Goal: Complete application form

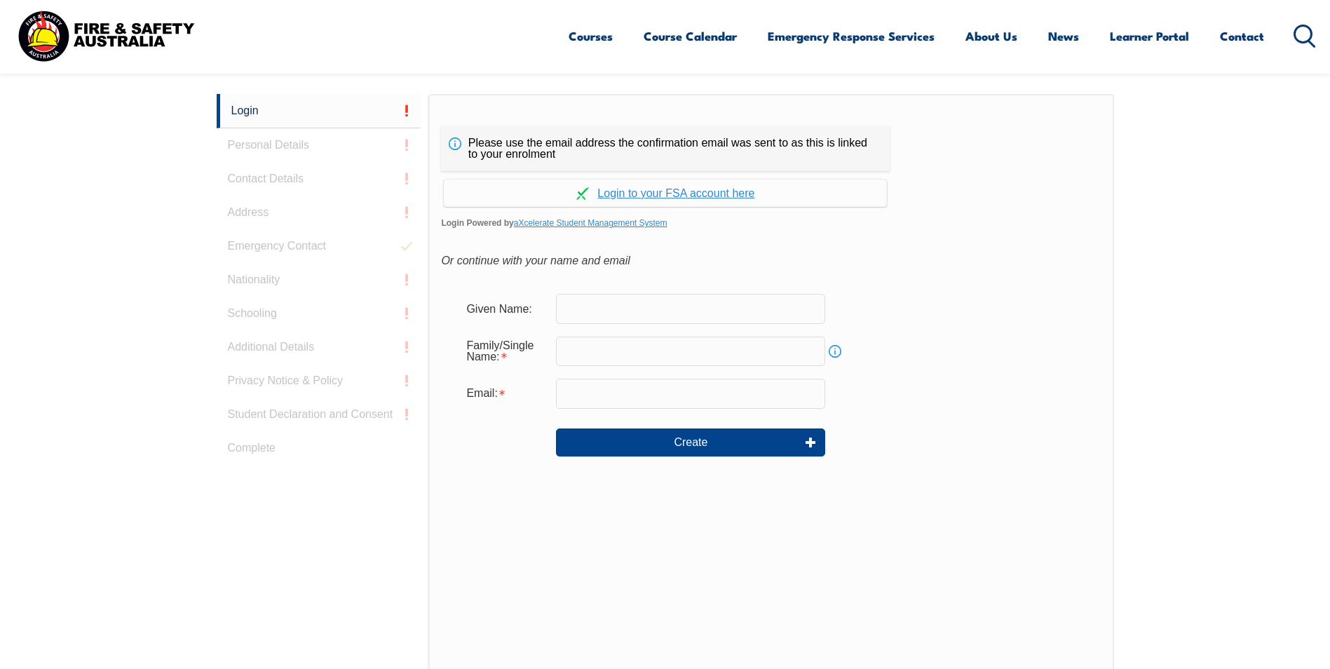
scroll to position [374, 0]
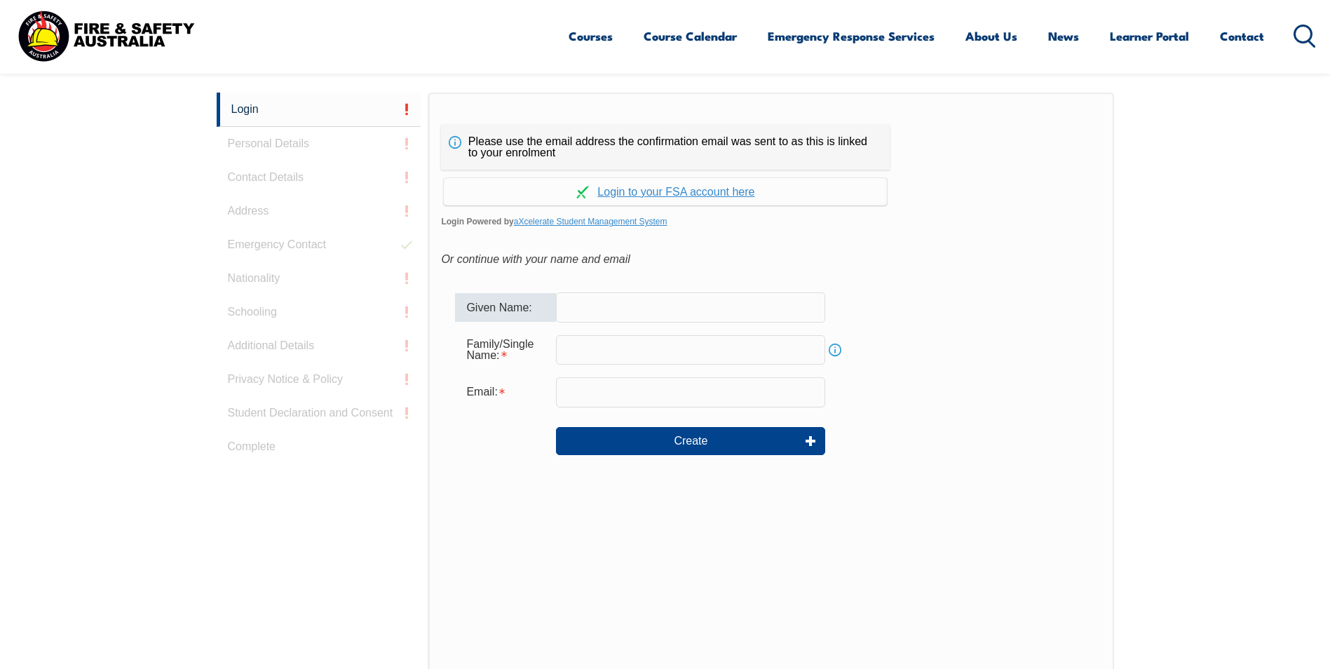
click at [682, 314] on input "text" at bounding box center [690, 306] width 269 height 29
type input "Jessica"
type input "Mahony"
type input "jessica.m@liteneasy.com.au"
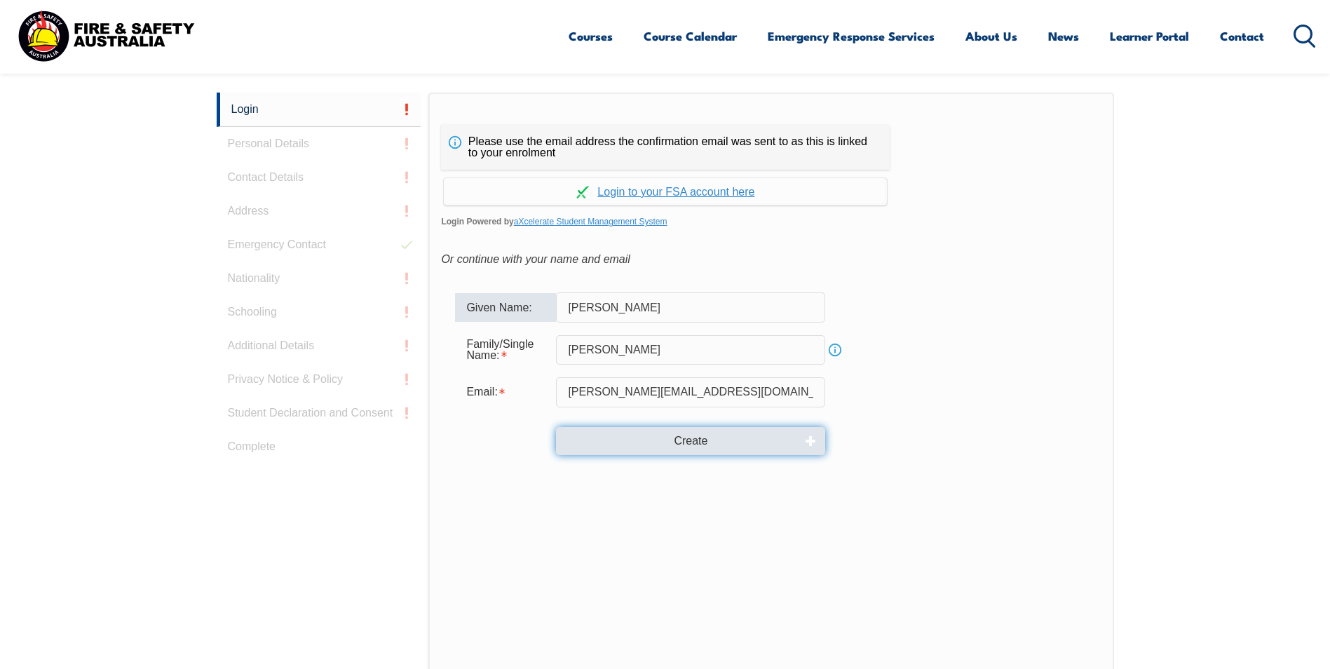
click at [688, 449] on button "Create" at bounding box center [690, 441] width 269 height 28
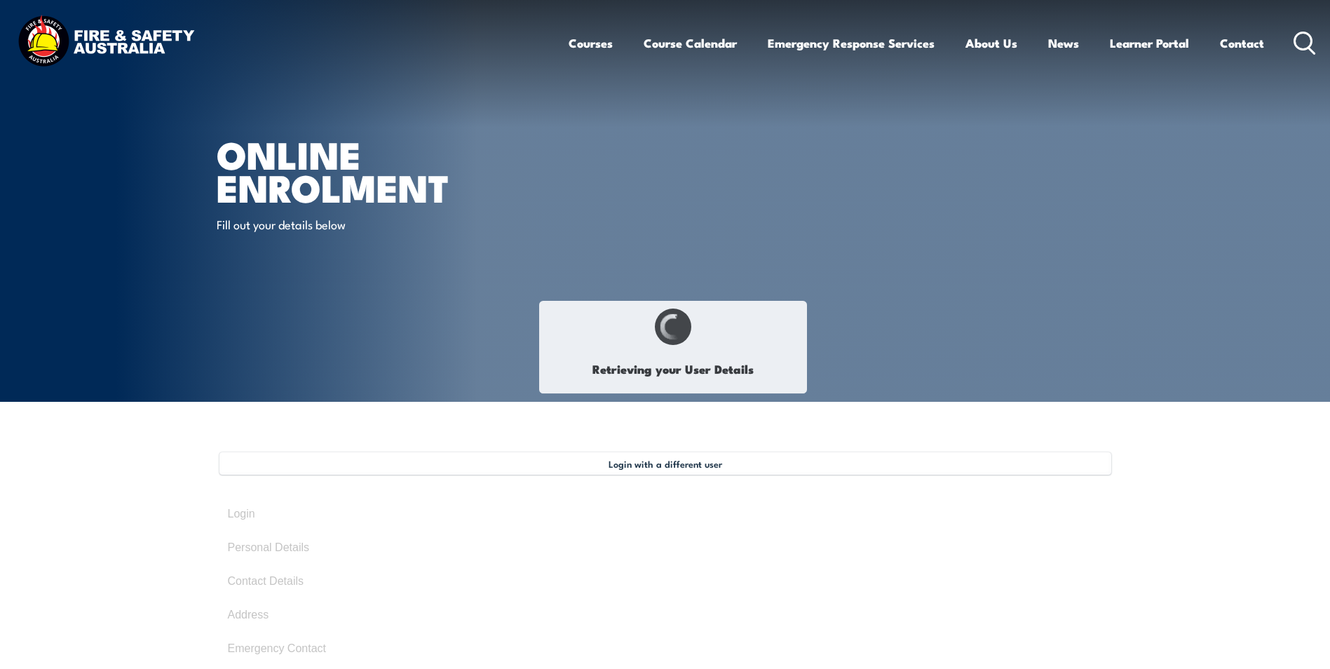
select select "Miss"
type input "[PERSON_NAME]"
type input "[DATE]"
type input "V5BSS7RNQQ"
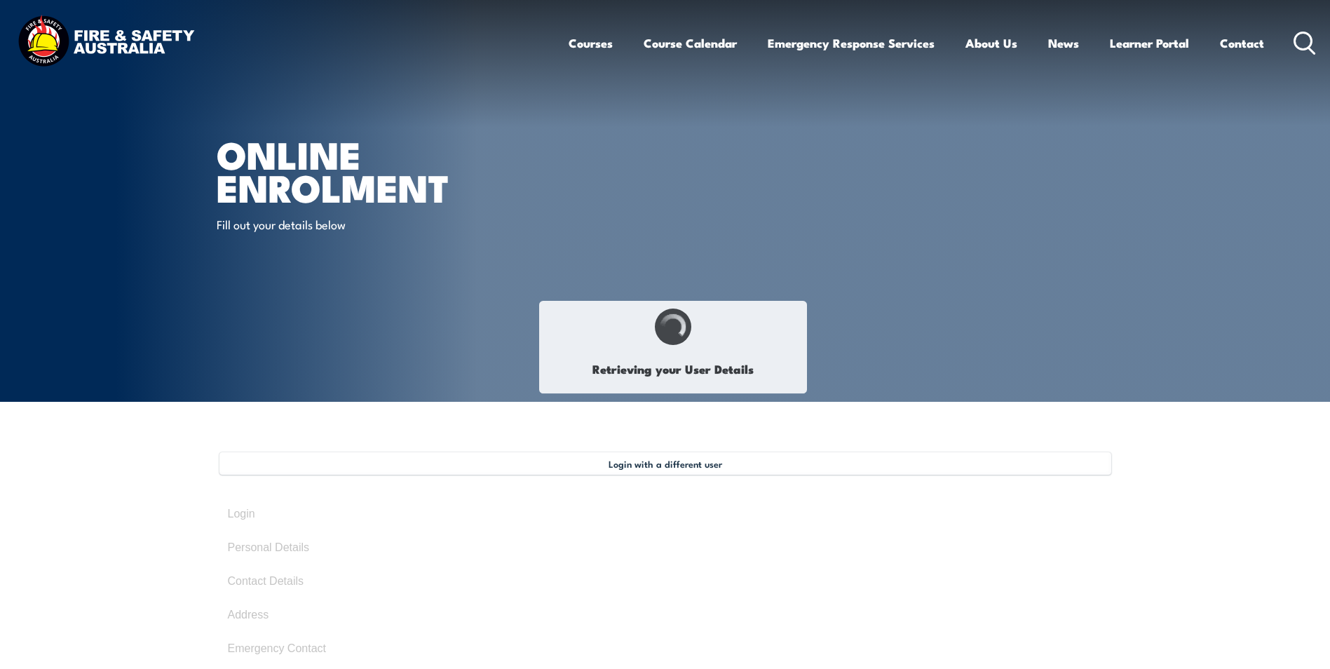
select select "F"
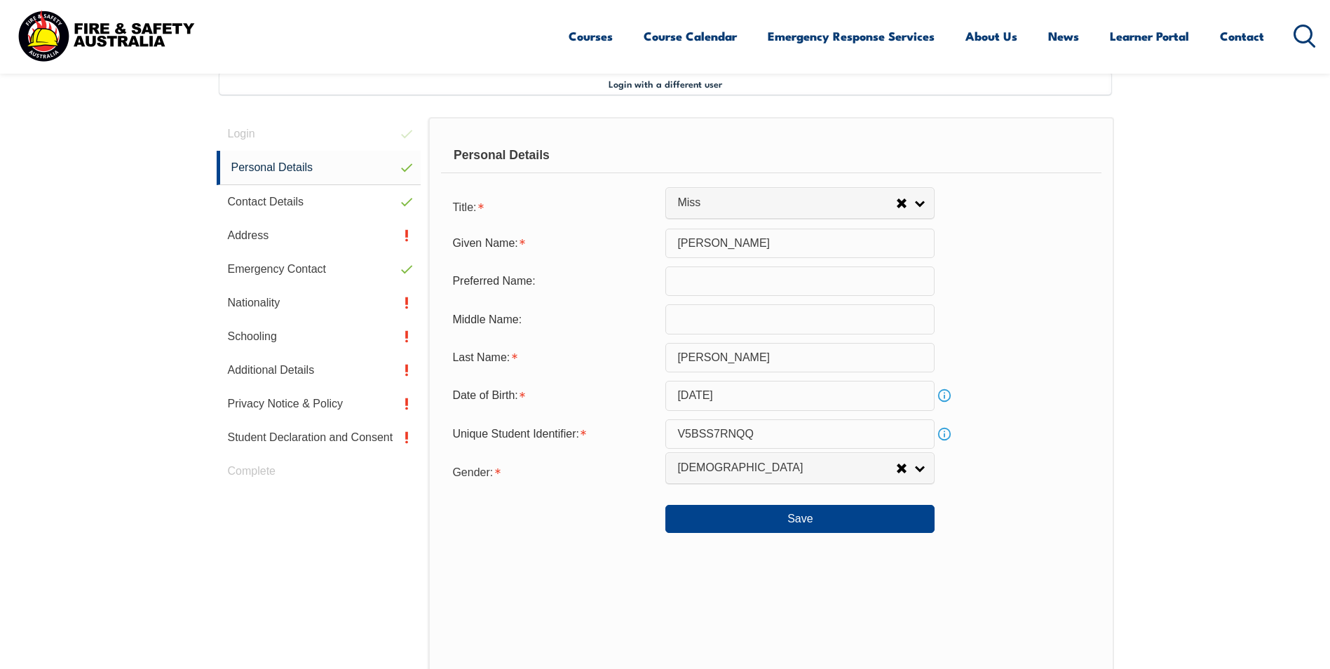
scroll to position [382, 0]
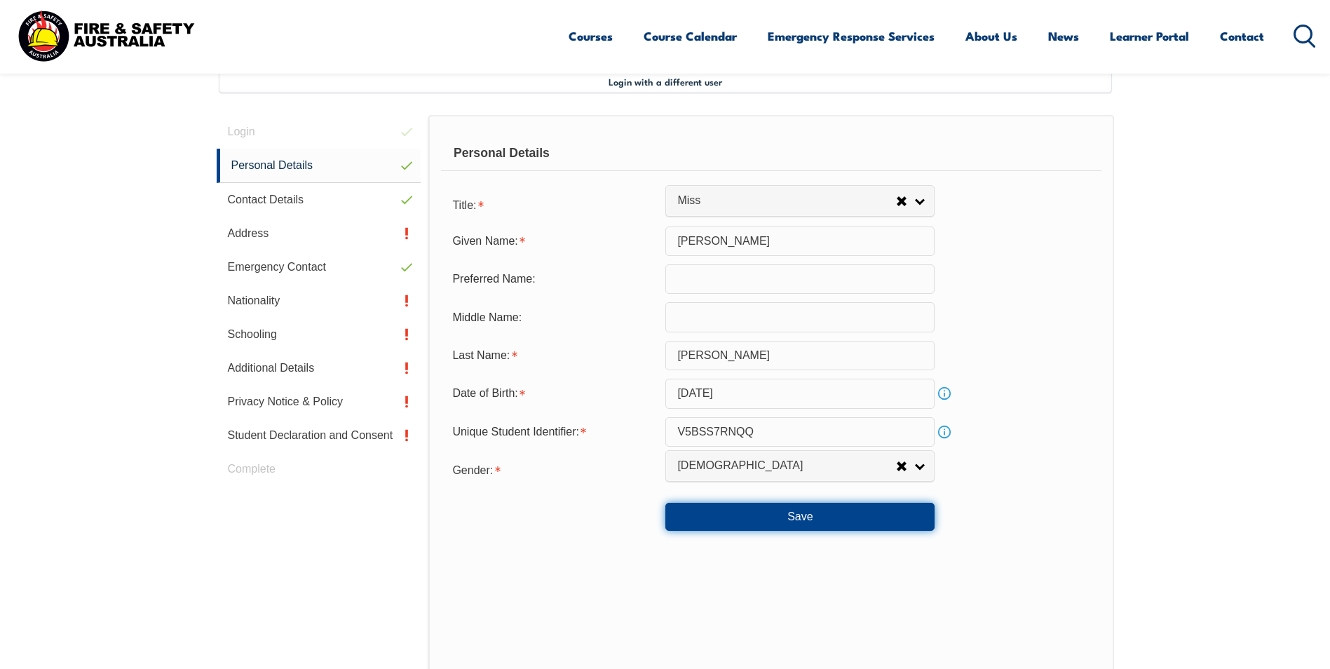
click at [783, 524] on button "Save" at bounding box center [799, 517] width 269 height 28
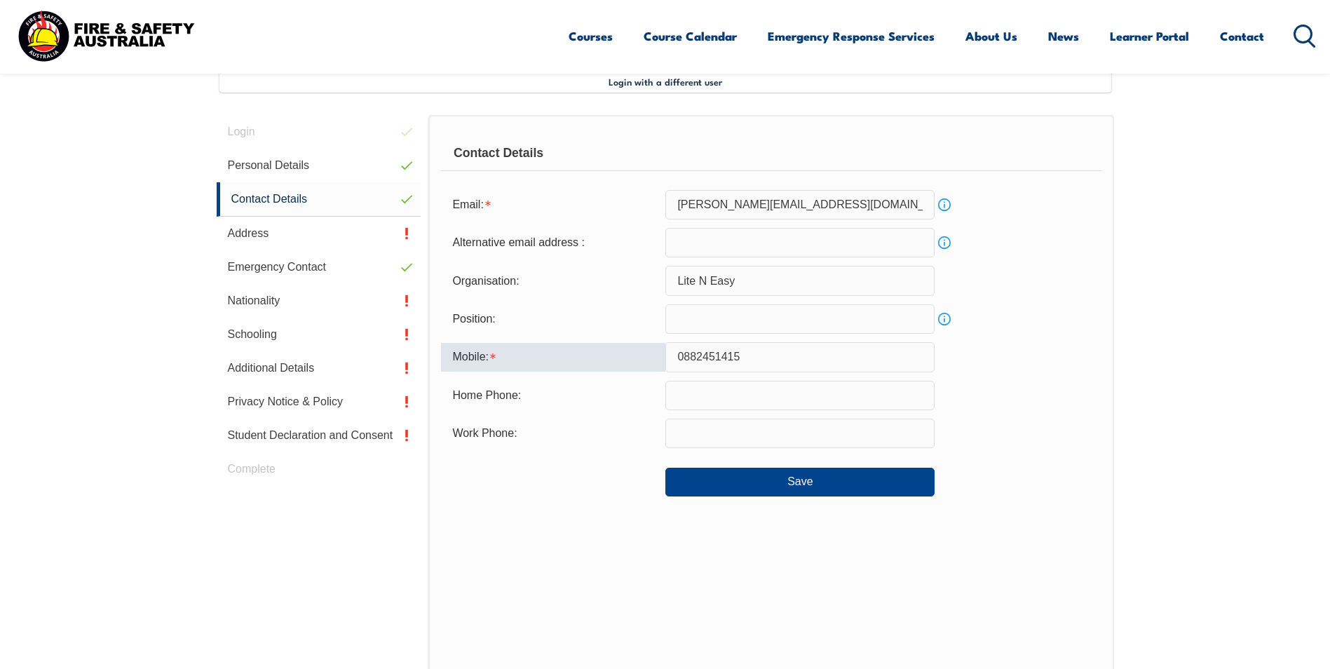
drag, startPoint x: 777, startPoint y: 356, endPoint x: 671, endPoint y: 348, distance: 106.2
click at [671, 348] on input "0882451415" at bounding box center [799, 356] width 269 height 29
type input "0438058305"
click at [570, 460] on div "Save" at bounding box center [771, 475] width 660 height 39
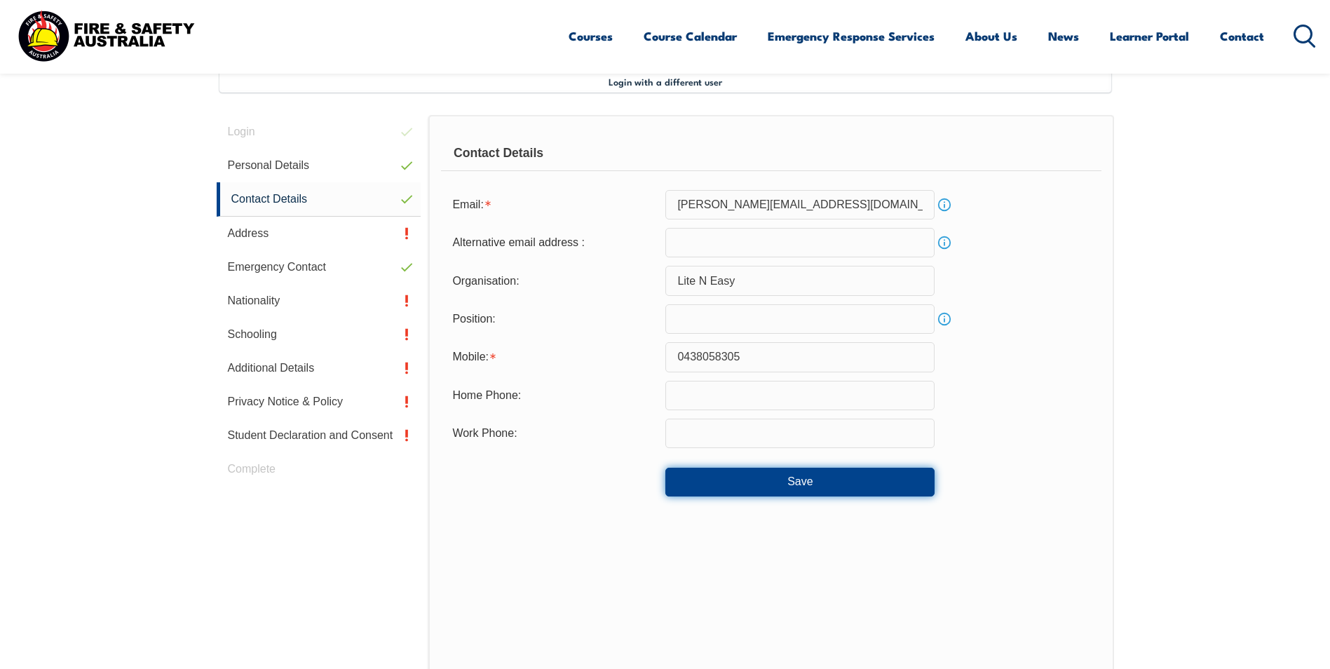
click at [787, 488] on button "Save" at bounding box center [799, 482] width 269 height 28
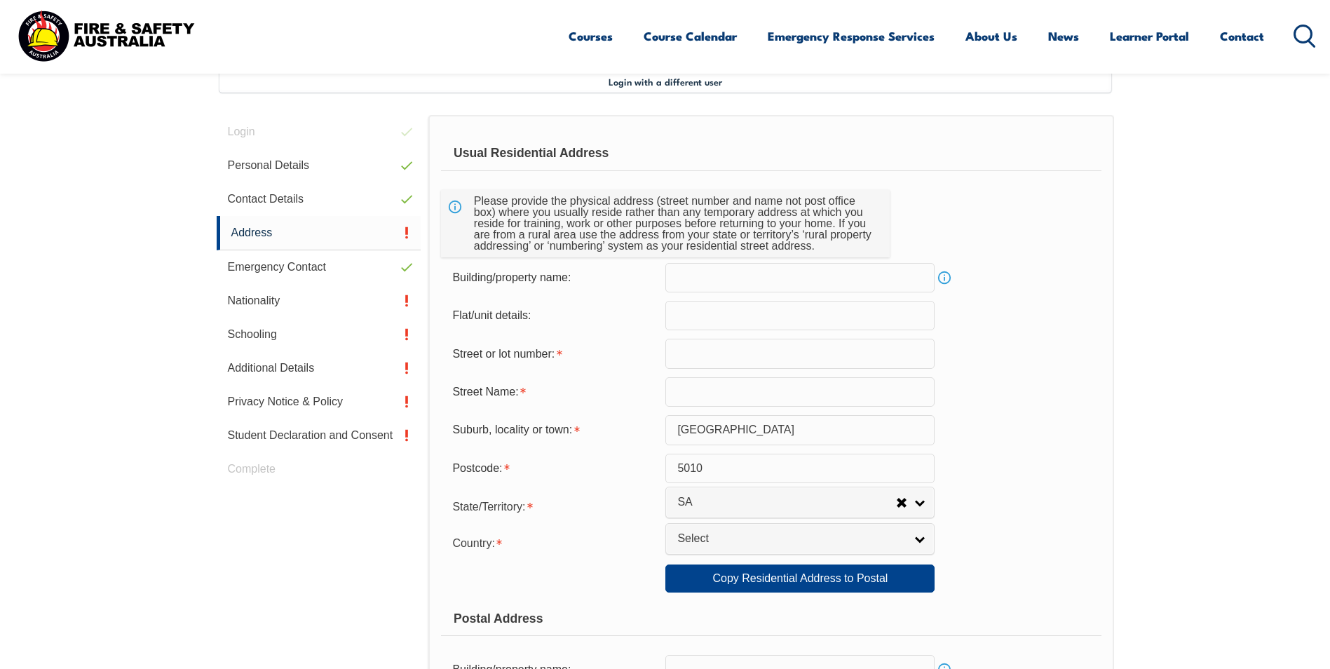
click at [727, 363] on input "text" at bounding box center [799, 353] width 269 height 29
type input "89"
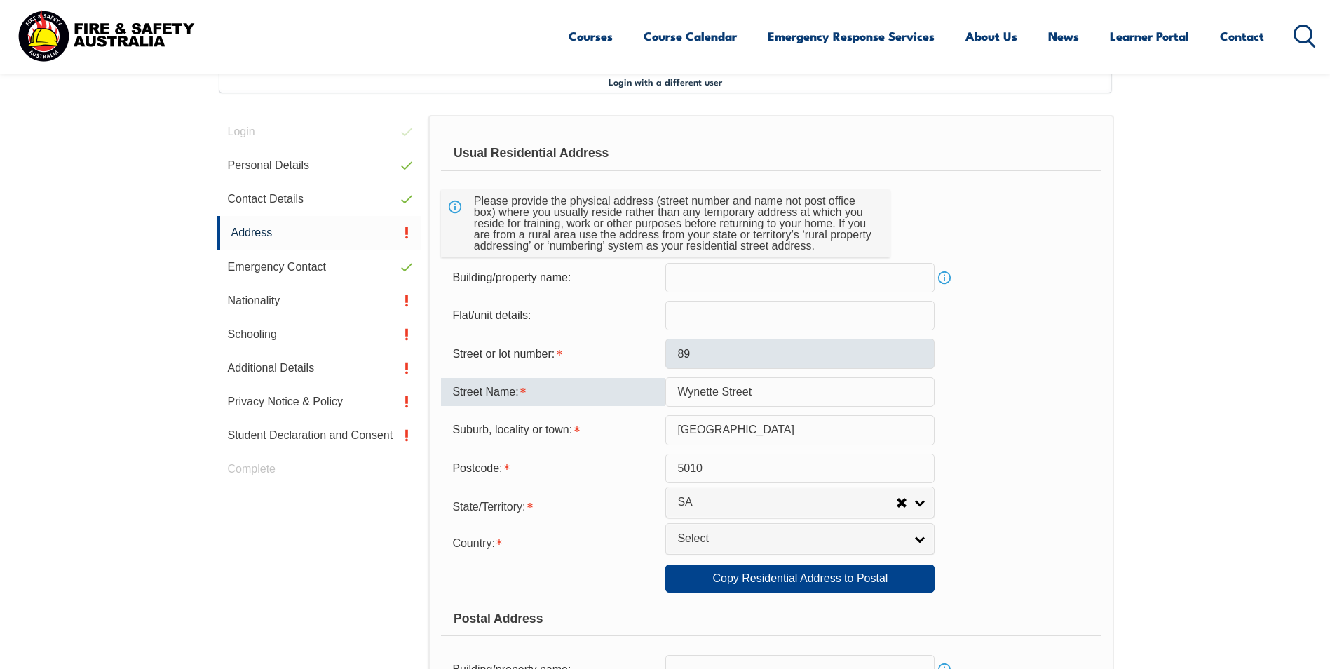
type input "Wynette Street"
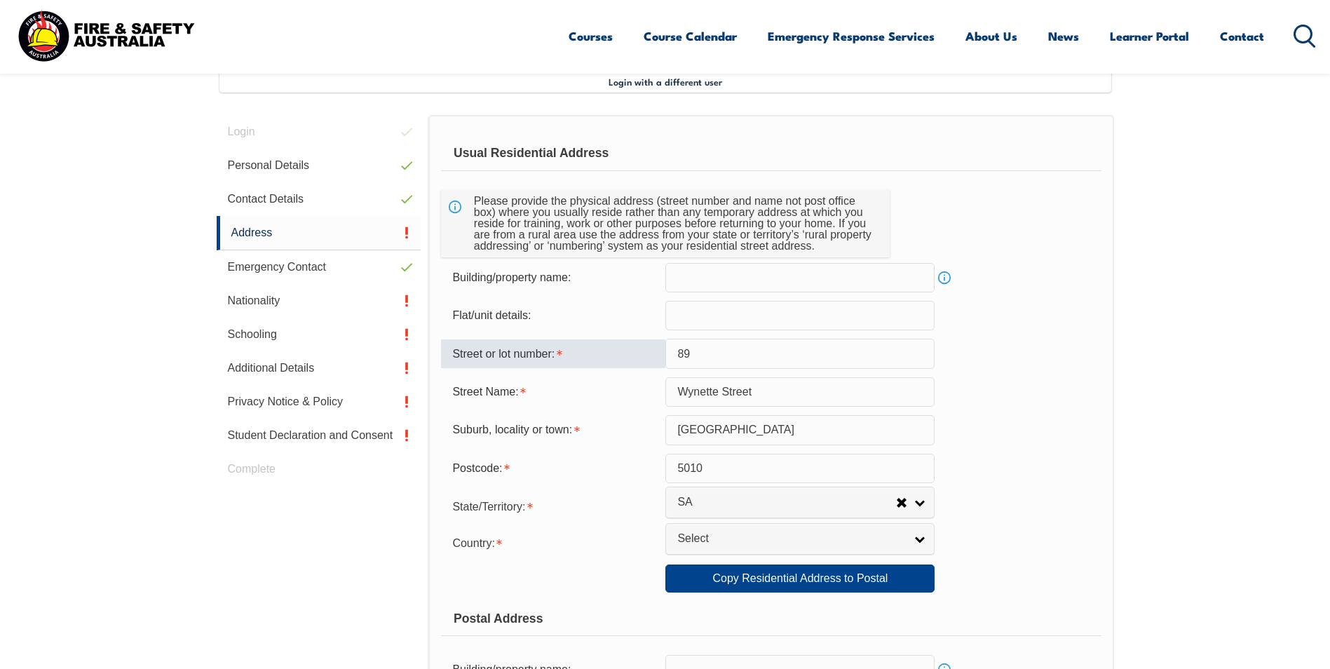
click at [727, 363] on input "89" at bounding box center [799, 353] width 269 height 29
type input "8"
type input "39"
click at [627, 417] on div "Suburb, locality or town:" at bounding box center [553, 429] width 224 height 27
click at [900, 475] on input "5010" at bounding box center [799, 468] width 269 height 29
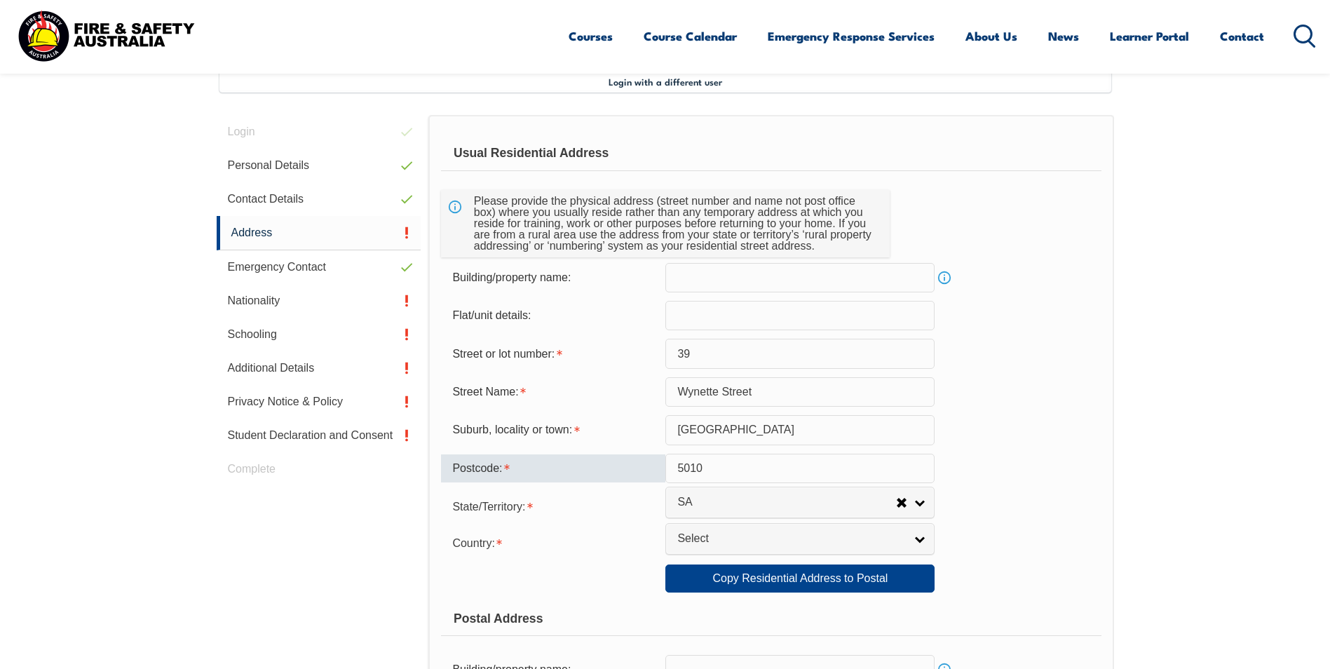
click at [770, 438] on input "REGENCY PARK" at bounding box center [799, 429] width 269 height 29
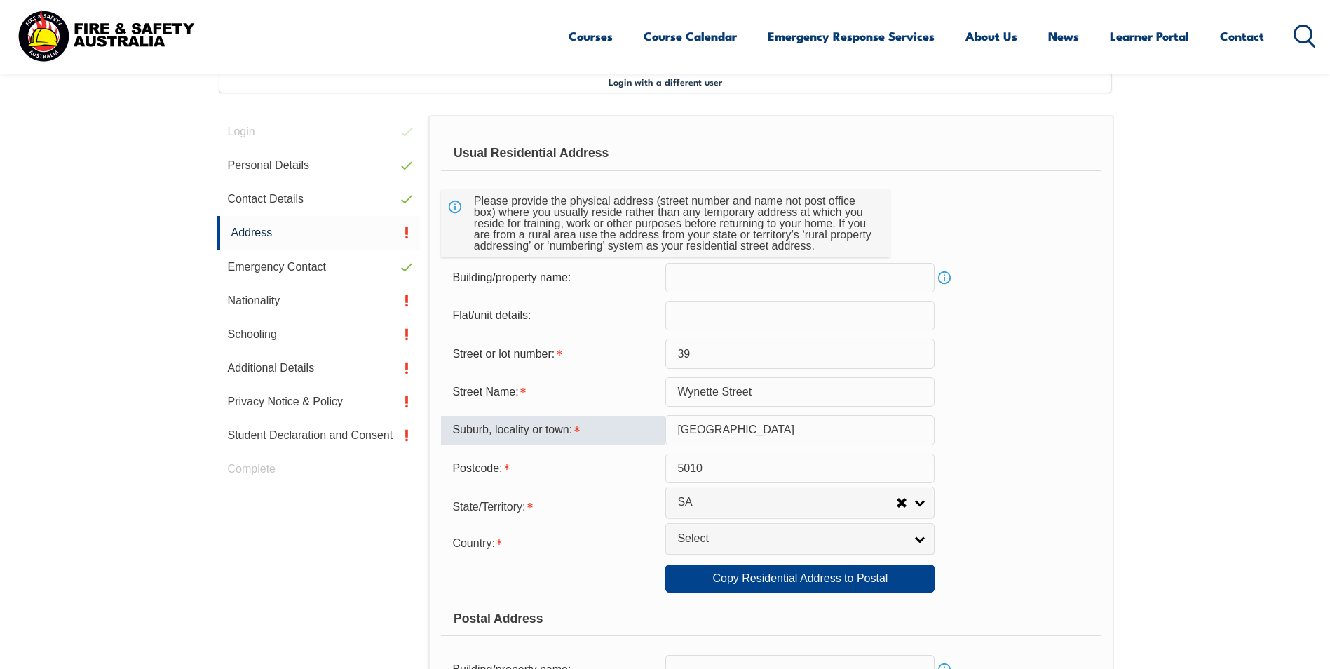
drag, startPoint x: 781, startPoint y: 433, endPoint x: 603, endPoint y: 435, distance: 178.1
click at [603, 435] on div "Suburb, locality or town: REGENCY PARK" at bounding box center [771, 429] width 660 height 29
type input "Pennington"
click at [651, 492] on div "State/Territory:" at bounding box center [553, 506] width 224 height 28
click at [729, 475] on input "5010" at bounding box center [799, 468] width 269 height 29
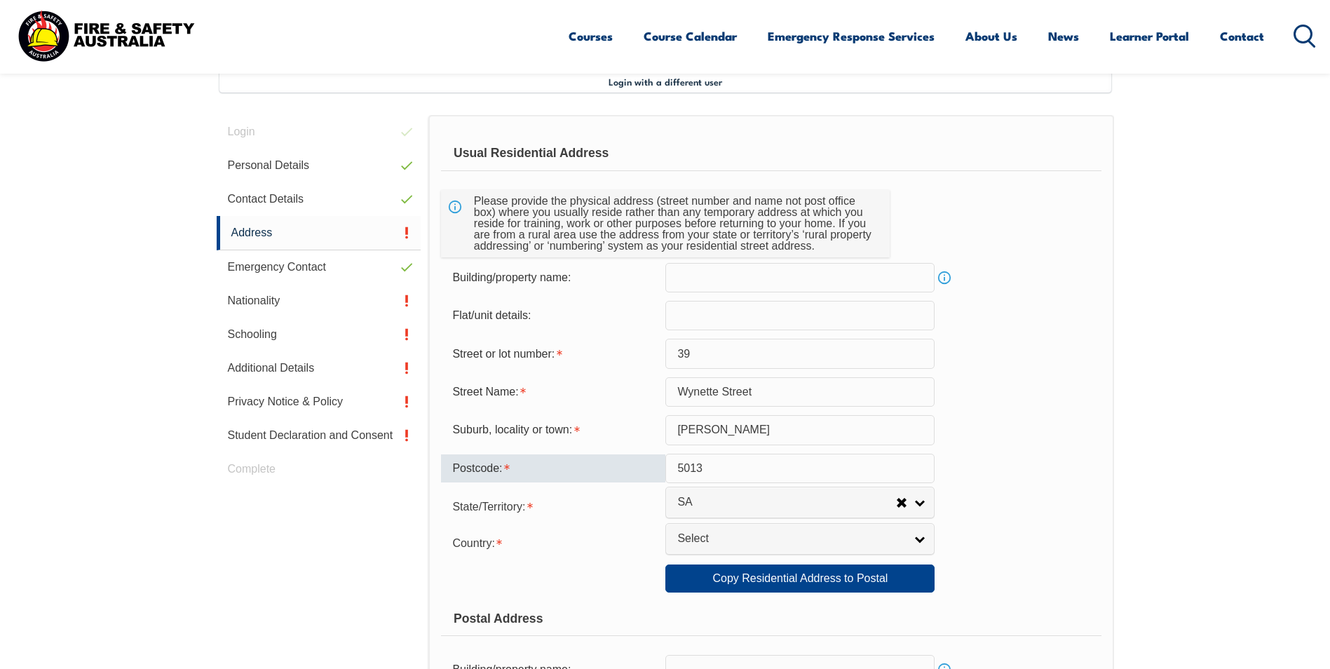
type input "5013"
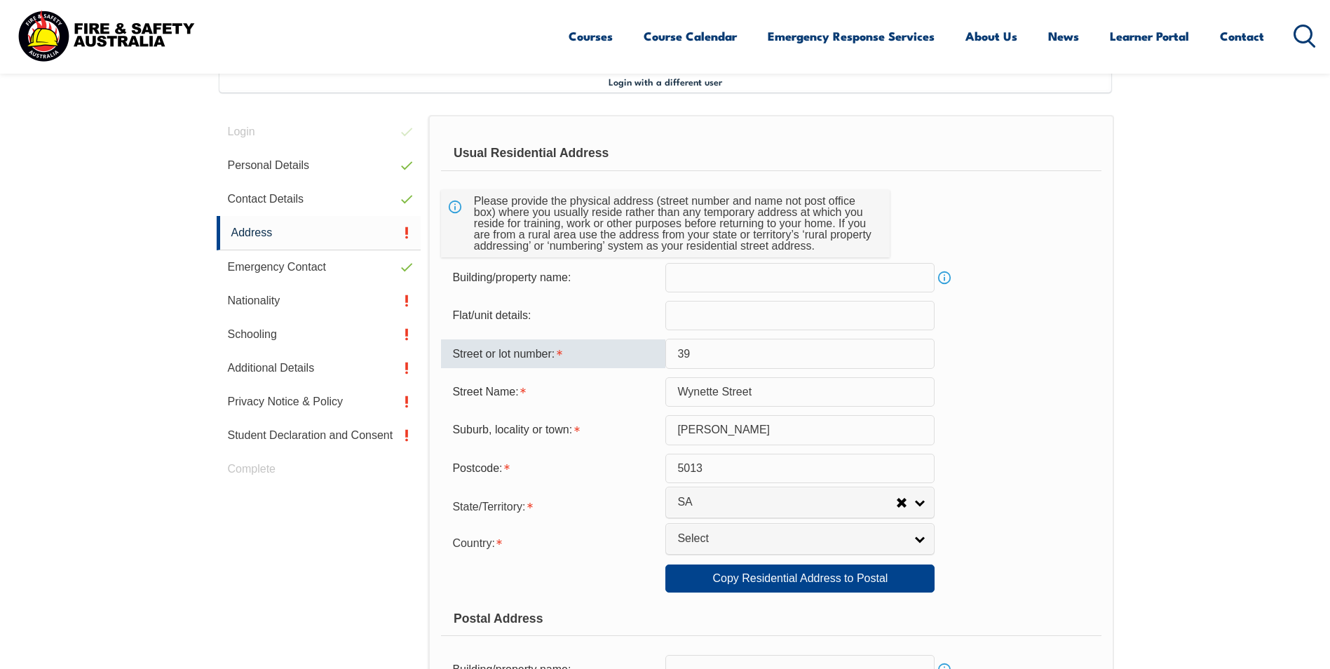
drag, startPoint x: 731, startPoint y: 343, endPoint x: 644, endPoint y: 344, distance: 86.3
click at [645, 344] on div "Street or lot number: 39" at bounding box center [771, 353] width 660 height 29
type input "8-10"
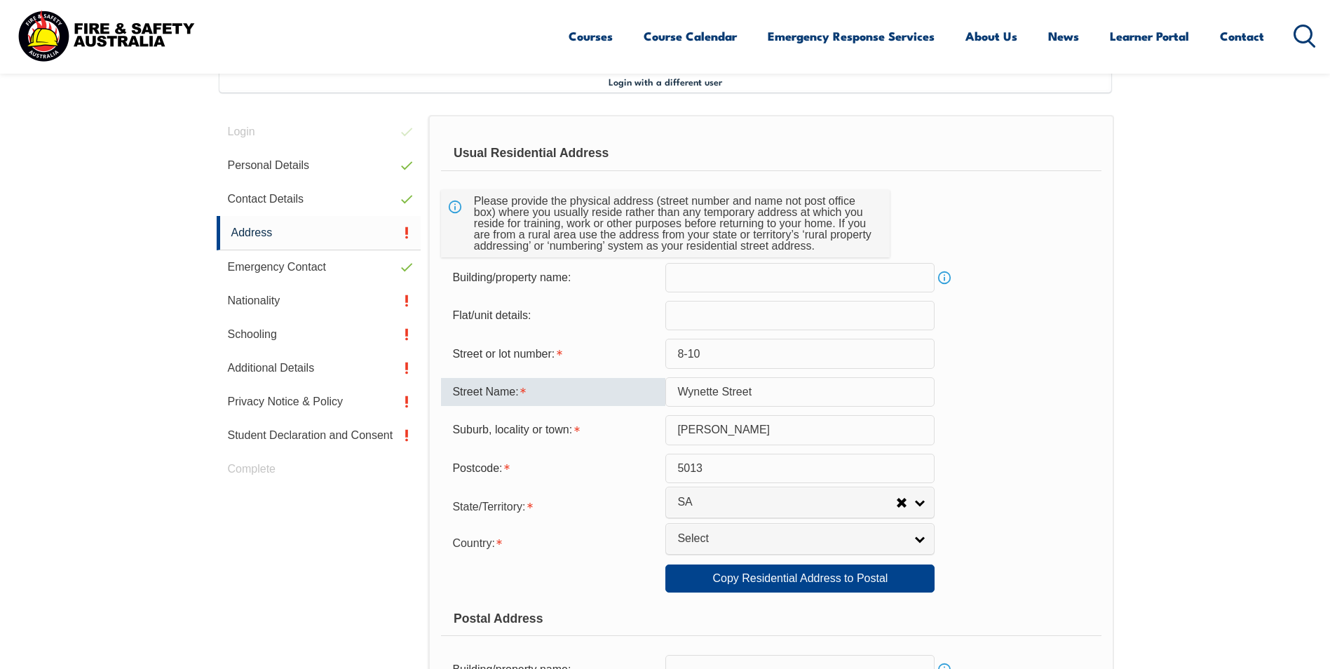
click at [683, 401] on input "Wynette Street" at bounding box center [799, 391] width 269 height 29
drag, startPoint x: 675, startPoint y: 393, endPoint x: 808, endPoint y: 384, distance: 133.5
click at [808, 384] on input "Wynette Street" at bounding box center [799, 391] width 269 height 29
type input "Naweena Road"
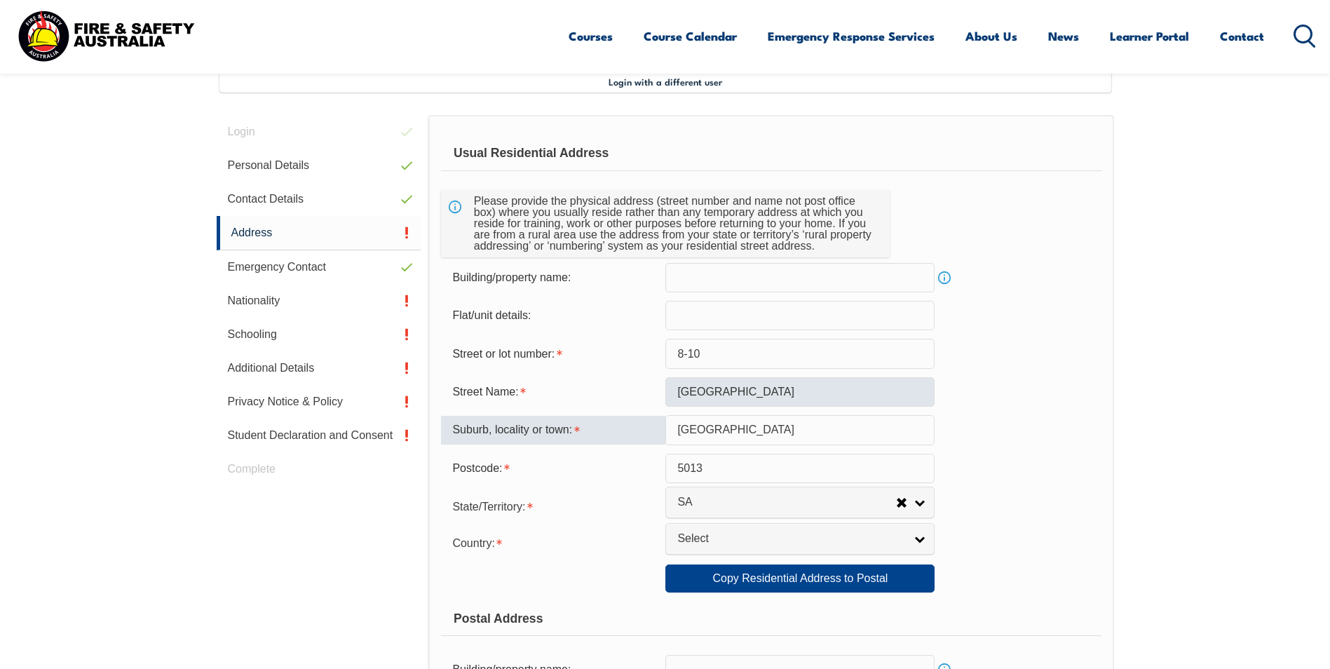
type input "Regency Park"
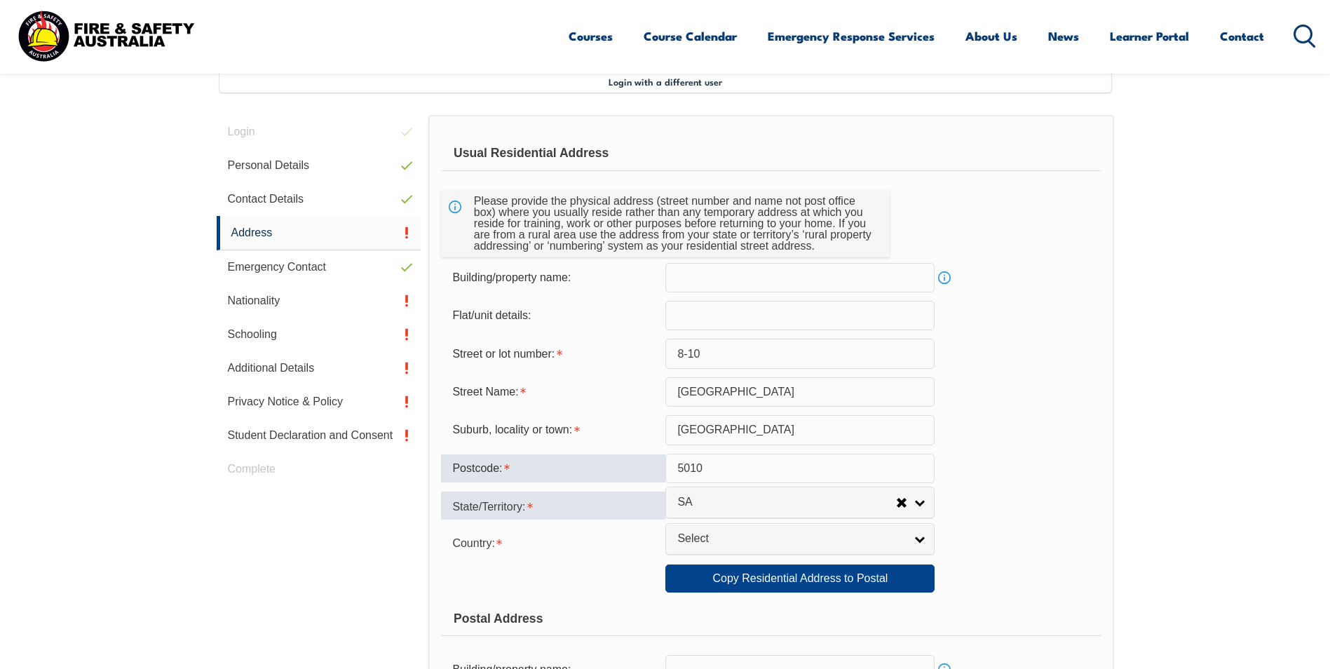
type input "5010"
click at [635, 506] on div "State/Territory:" at bounding box center [553, 506] width 224 height 28
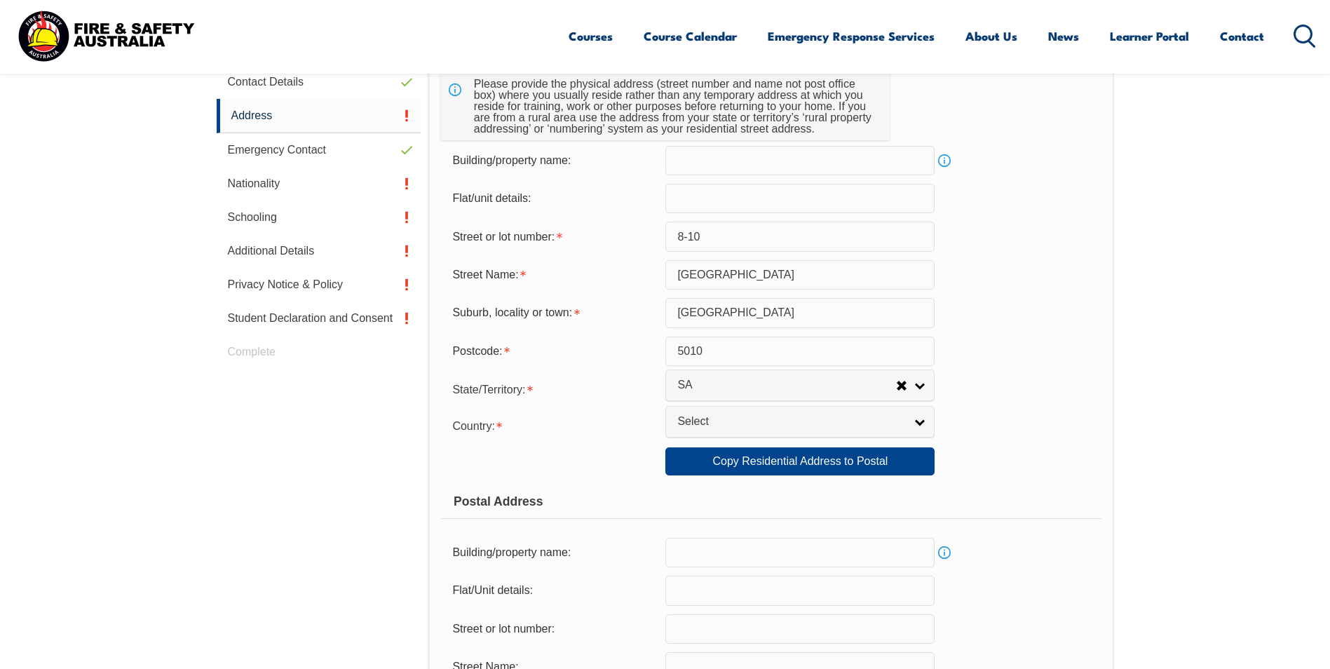
scroll to position [312, 0]
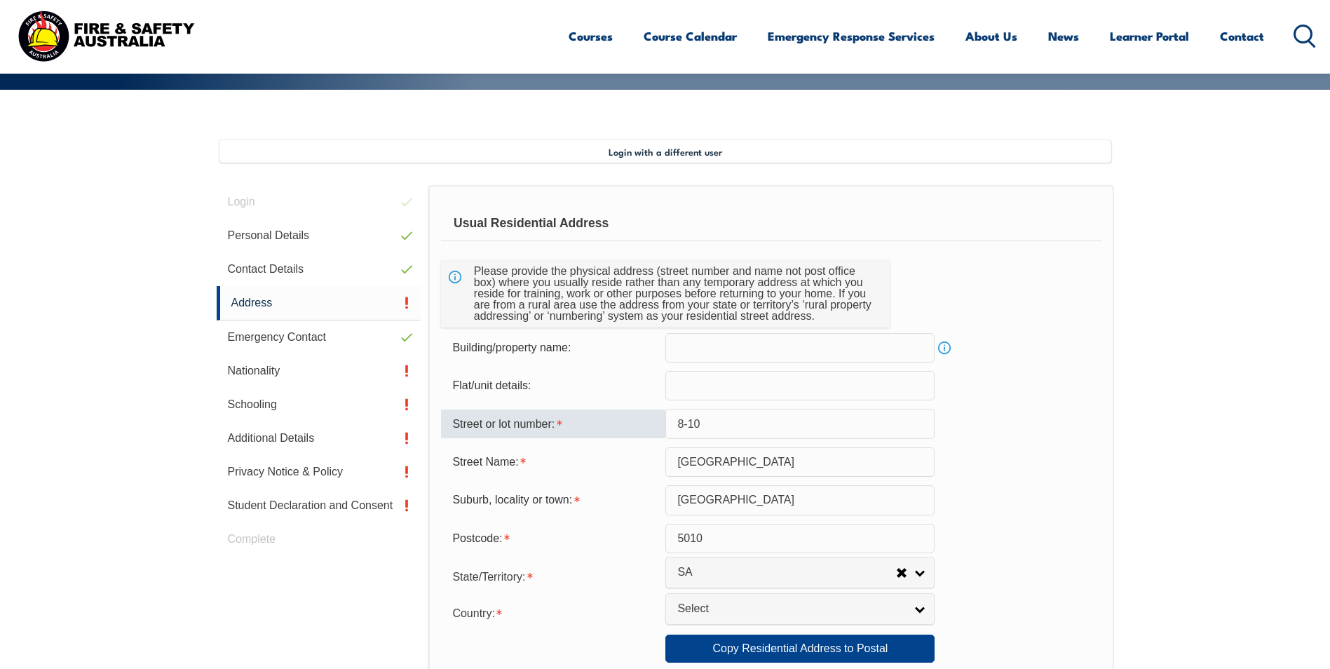
drag, startPoint x: 709, startPoint y: 424, endPoint x: 637, endPoint y: 412, distance: 72.5
click at [637, 412] on div "Street or lot number: 8-10" at bounding box center [771, 423] width 660 height 29
type input "39"
type input "Wynette Street"
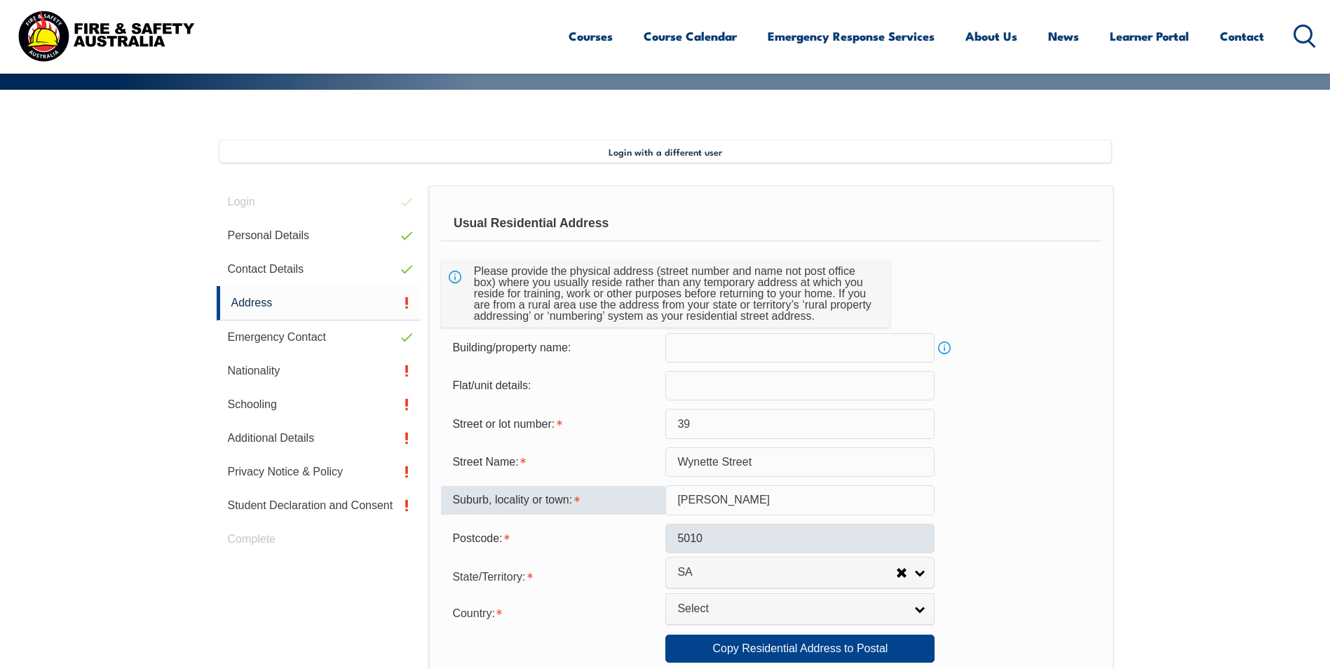
type input "Pennington"
click at [673, 540] on input "5010" at bounding box center [799, 538] width 269 height 29
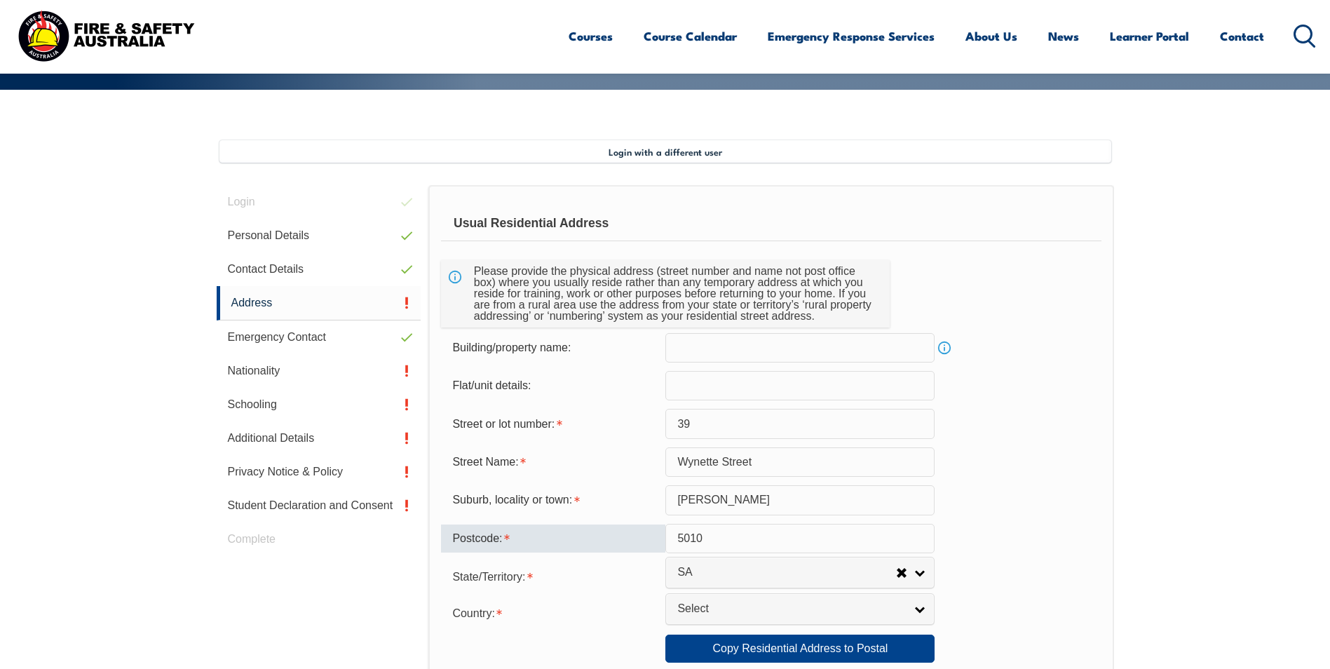
click at [720, 537] on input "5010" at bounding box center [799, 538] width 269 height 29
type input "5013"
click at [794, 653] on link "Copy Residential Address to Postal" at bounding box center [799, 649] width 269 height 28
type input "39"
type input "Wynette Street"
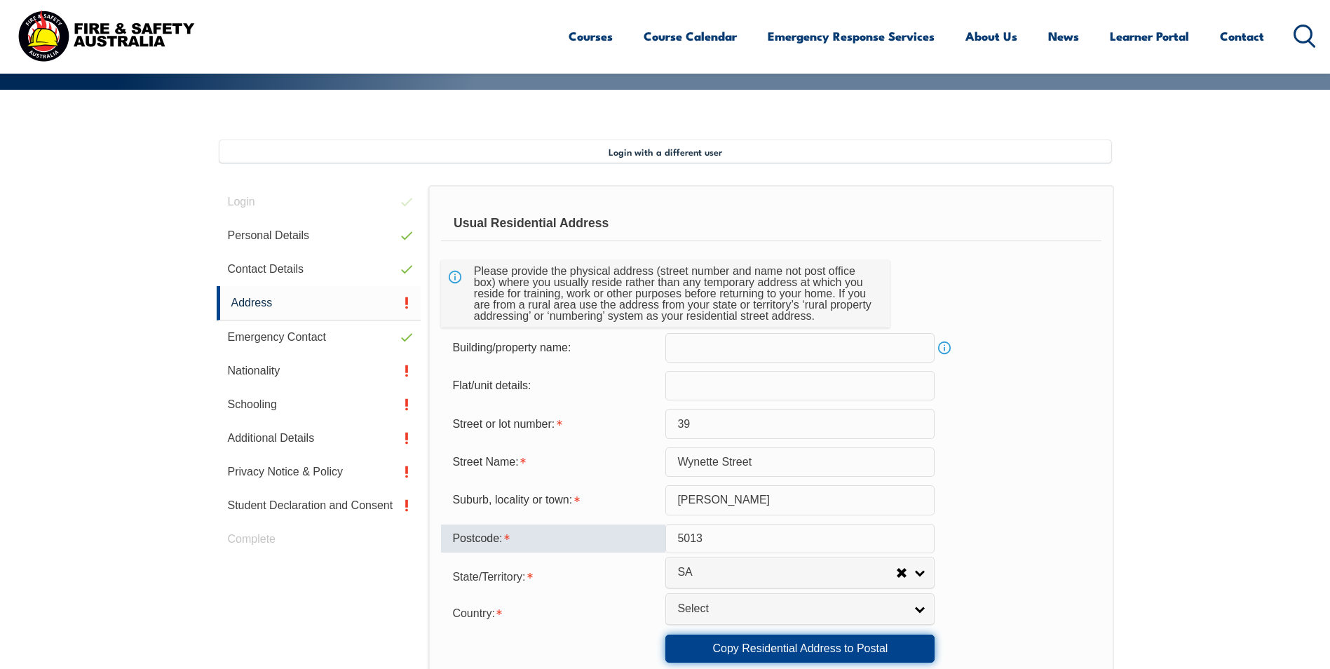
type input "Pennington"
type input "5013"
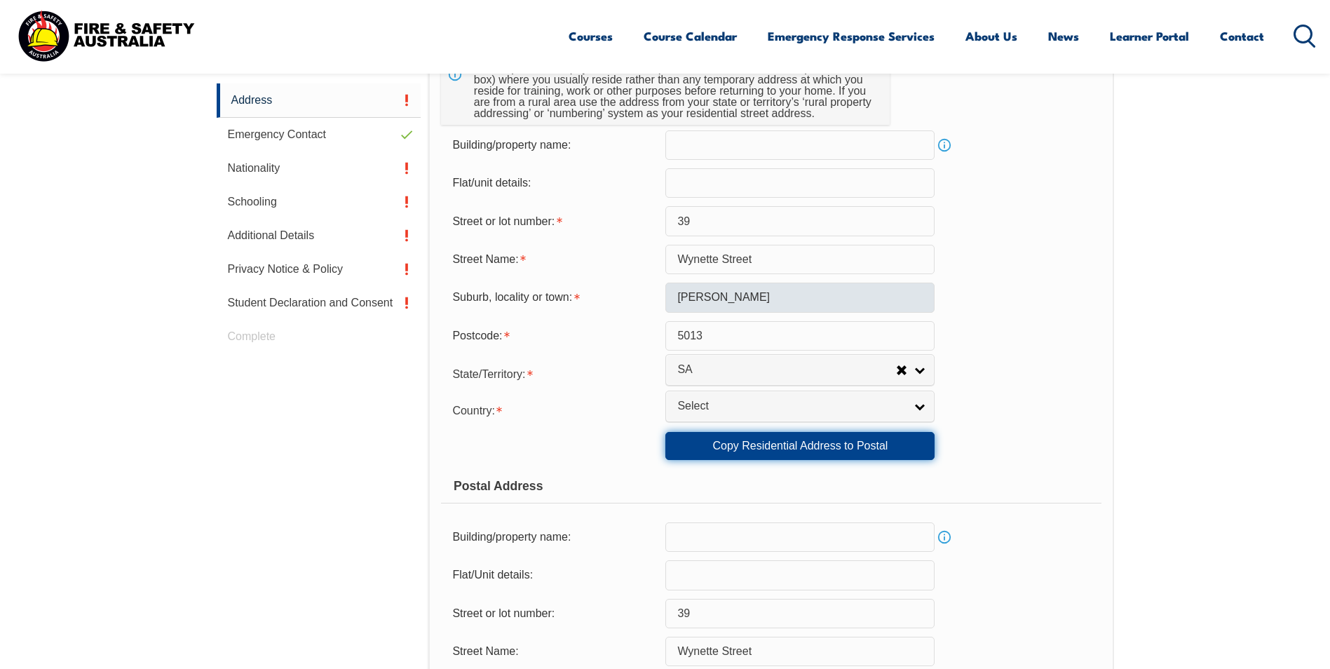
scroll to position [522, 0]
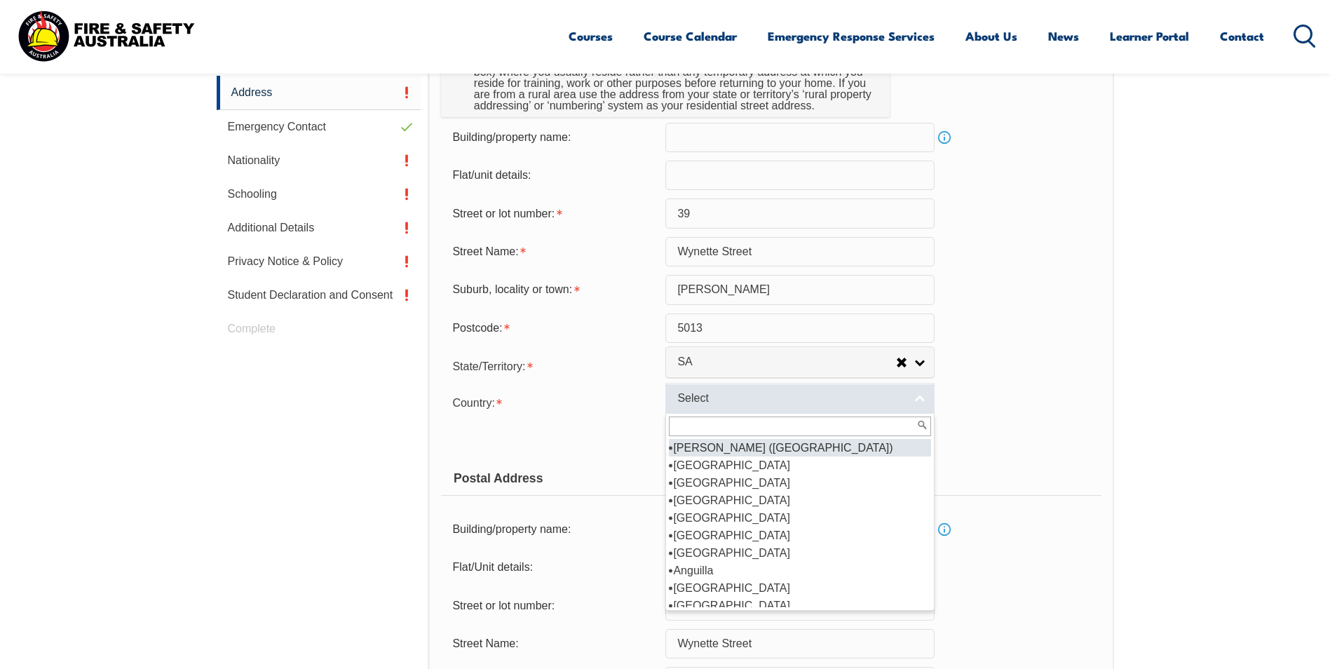
click at [923, 400] on link "Select" at bounding box center [799, 399] width 269 height 32
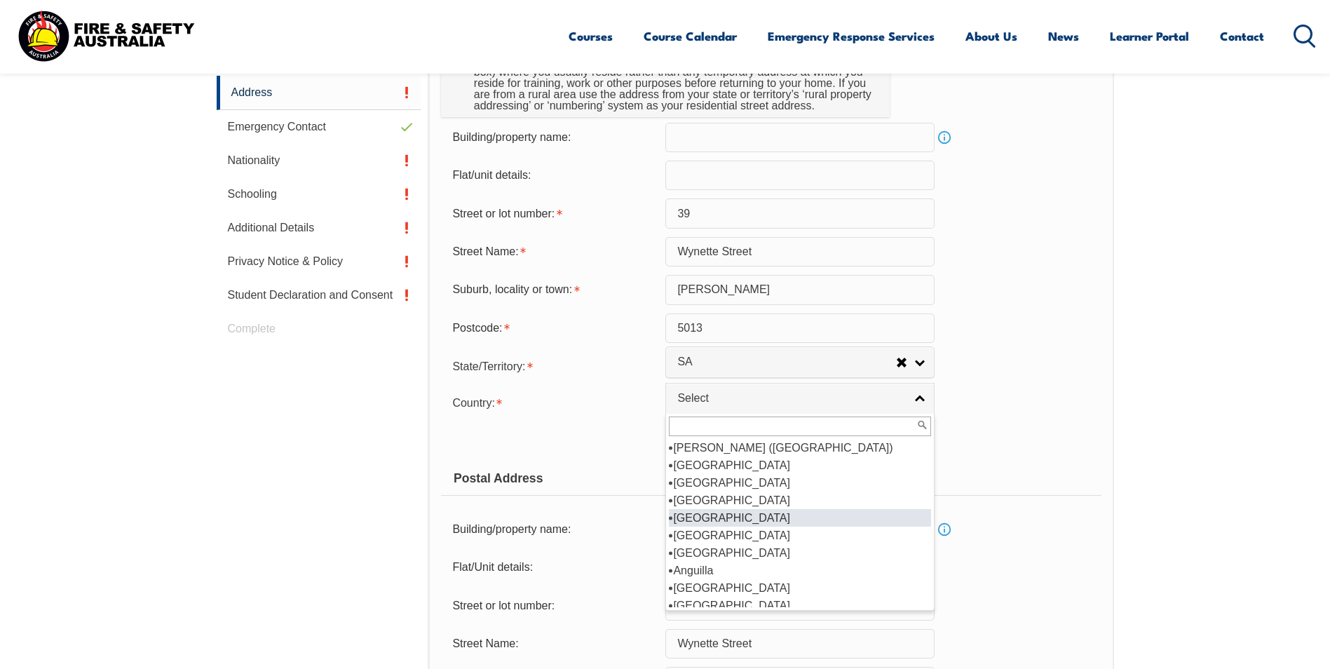
scroll to position [140, 0]
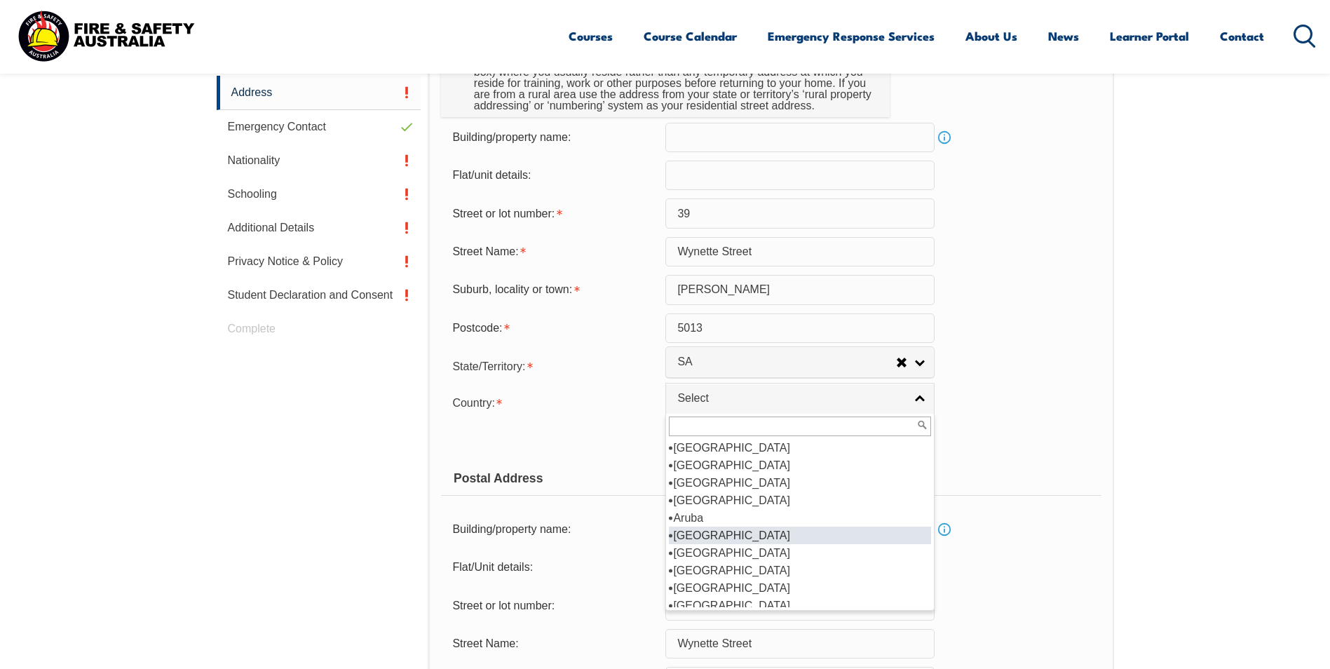
click at [794, 537] on li "Australia" at bounding box center [800, 536] width 262 height 18
select select "1101"
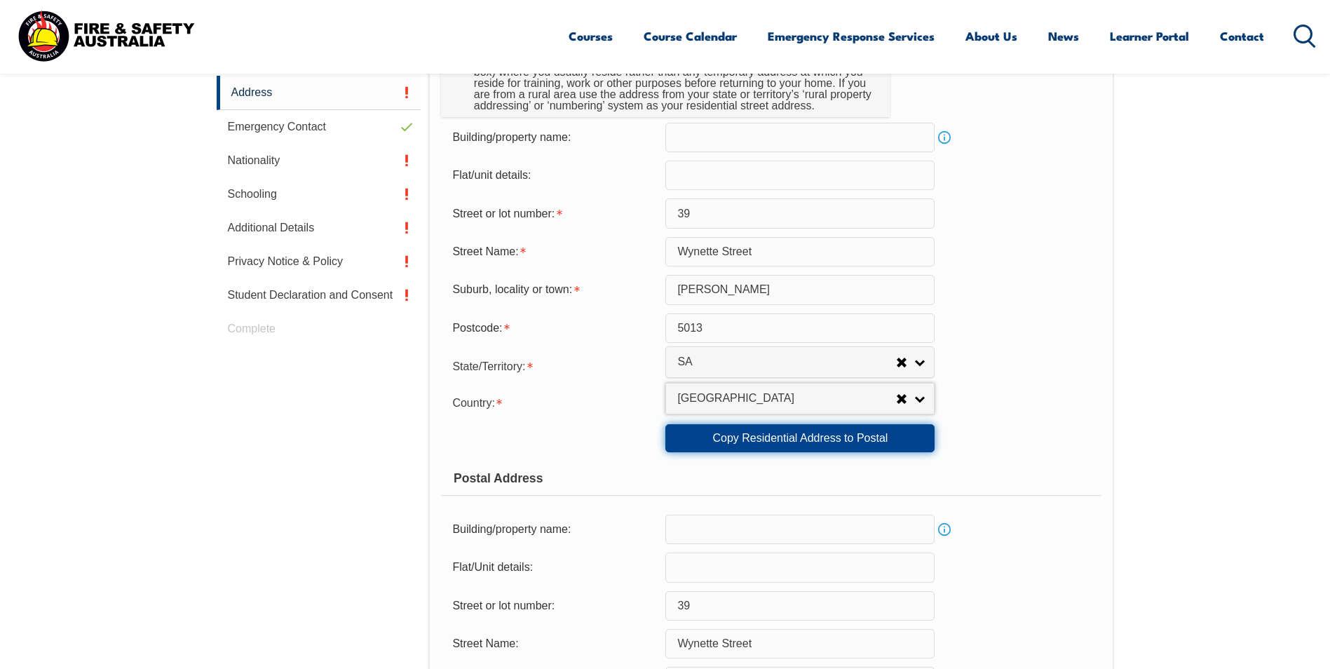
click at [828, 441] on link "Copy Residential Address to Postal" at bounding box center [799, 438] width 269 height 28
select select "1101"
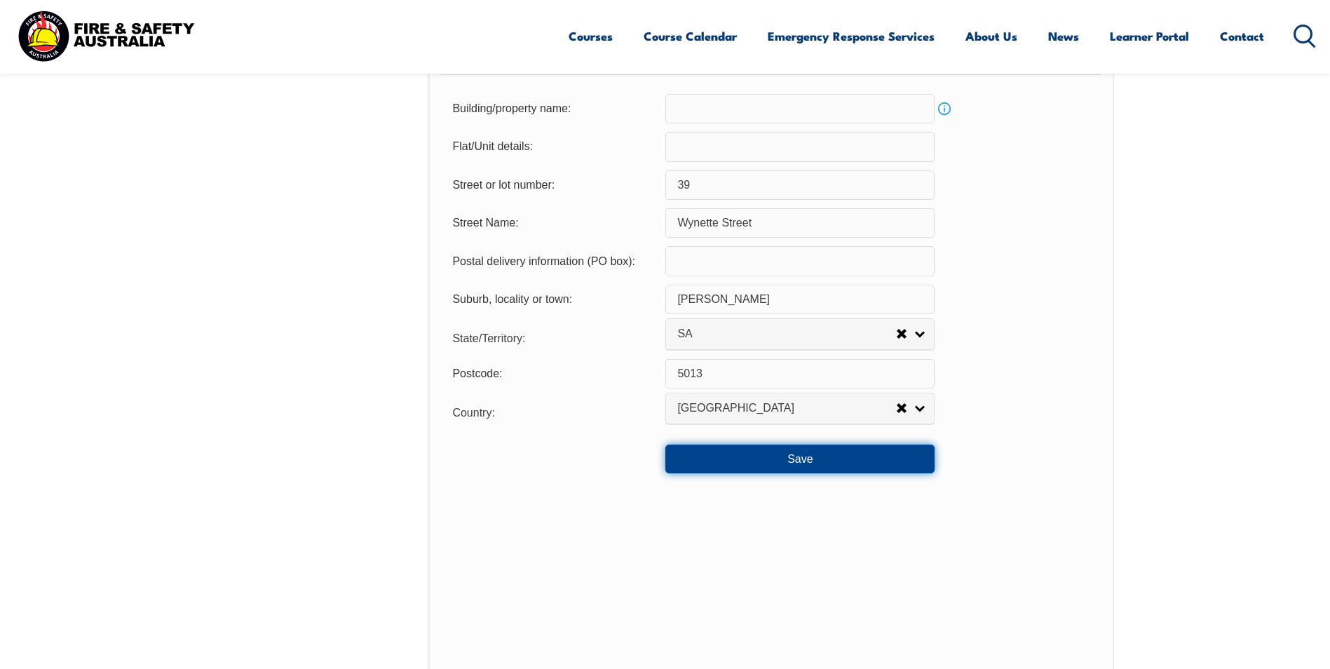
click at [832, 463] on button "Save" at bounding box center [799, 459] width 269 height 28
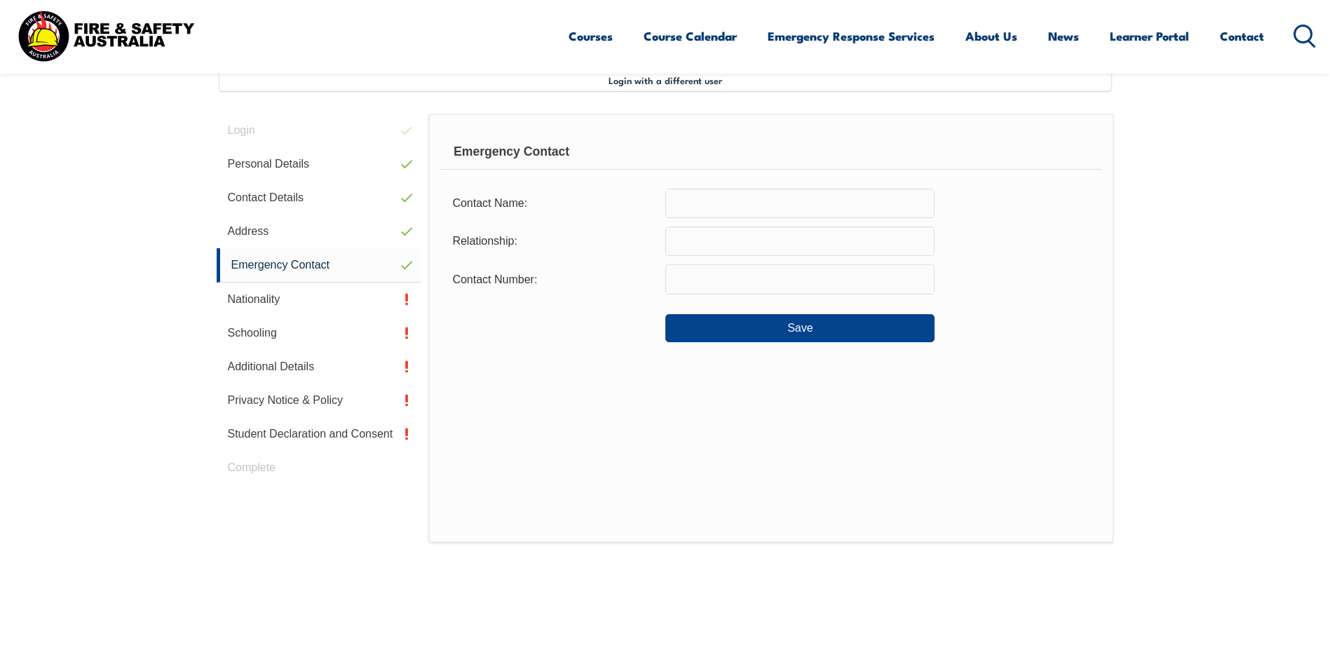
scroll to position [382, 0]
click at [806, 326] on button "Save" at bounding box center [799, 330] width 269 height 28
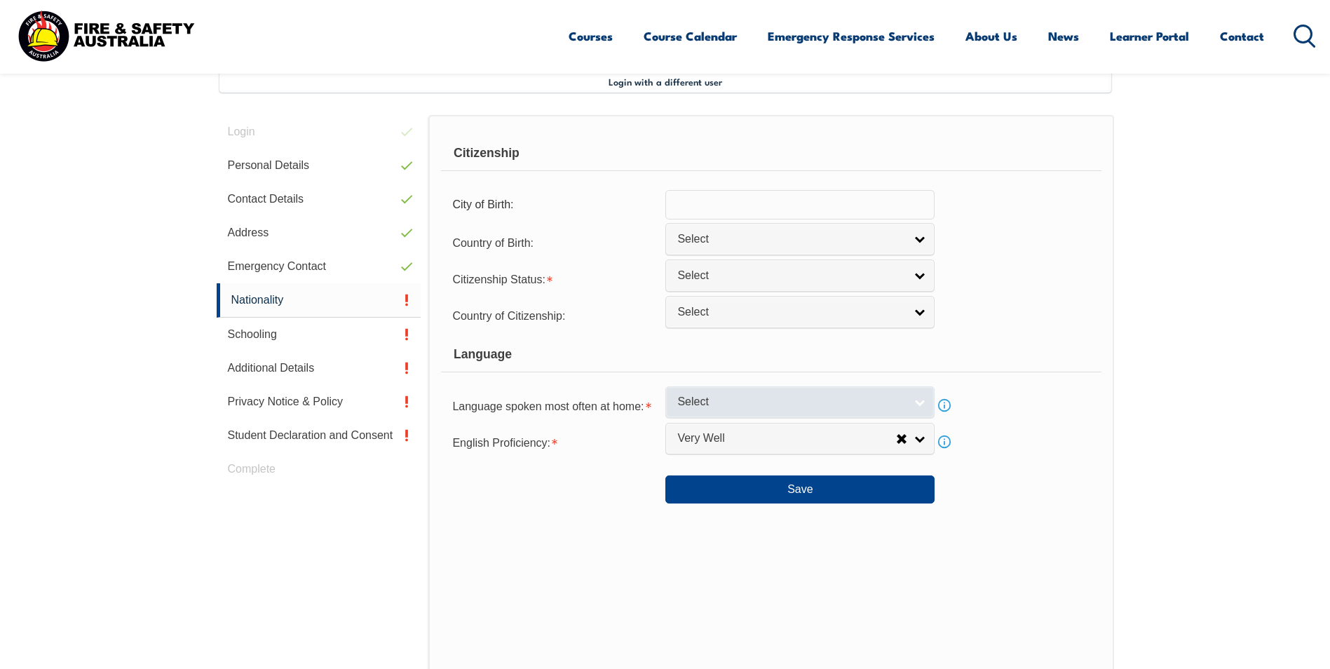
click at [928, 405] on link "Select" at bounding box center [799, 402] width 269 height 32
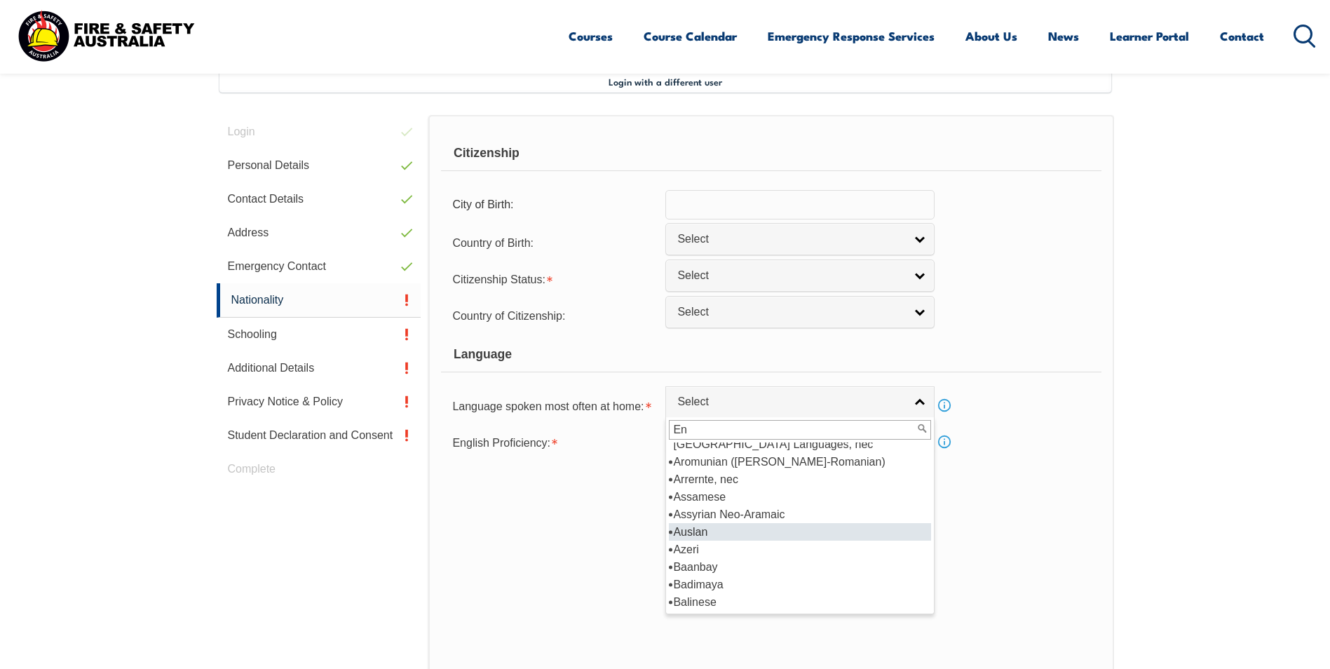
scroll to position [0, 0]
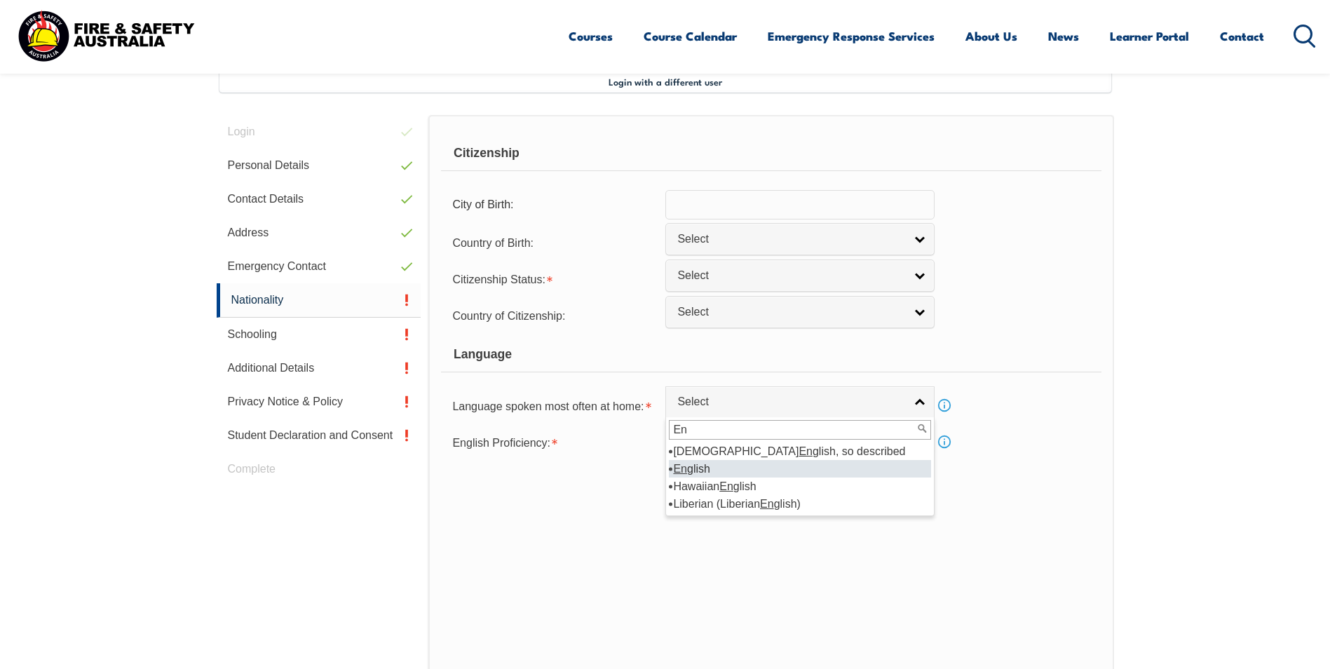
type input "En"
click at [792, 475] on li "En glish" at bounding box center [800, 469] width 262 height 18
select select "1201"
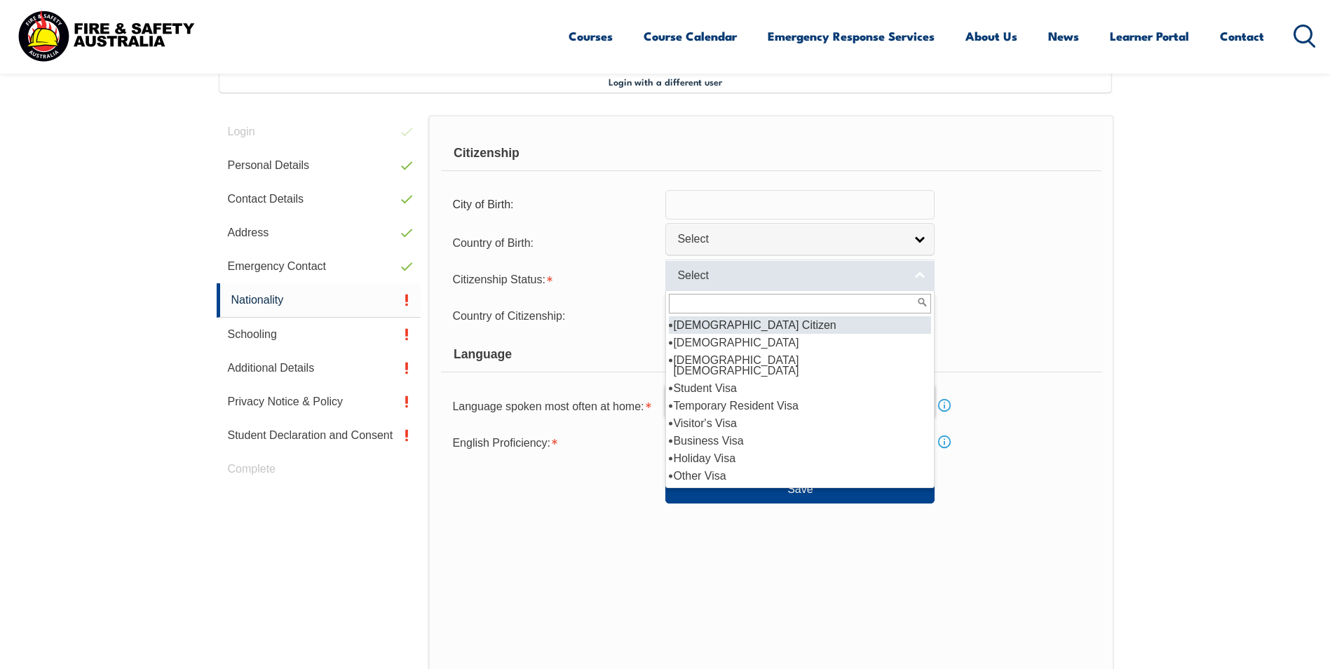
click at [912, 281] on link "Select" at bounding box center [799, 275] width 269 height 32
click at [884, 319] on li "Australian Citizen" at bounding box center [800, 325] width 262 height 18
select select "1"
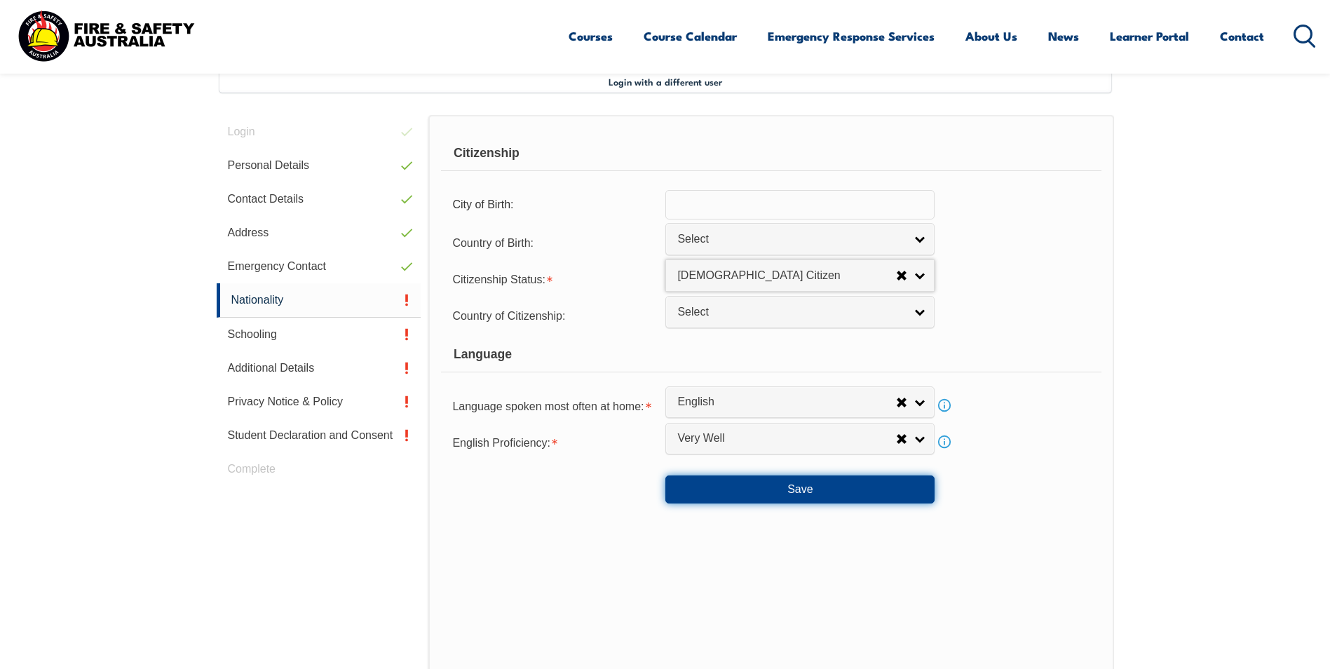
click at [844, 489] on button "Save" at bounding box center [799, 489] width 269 height 28
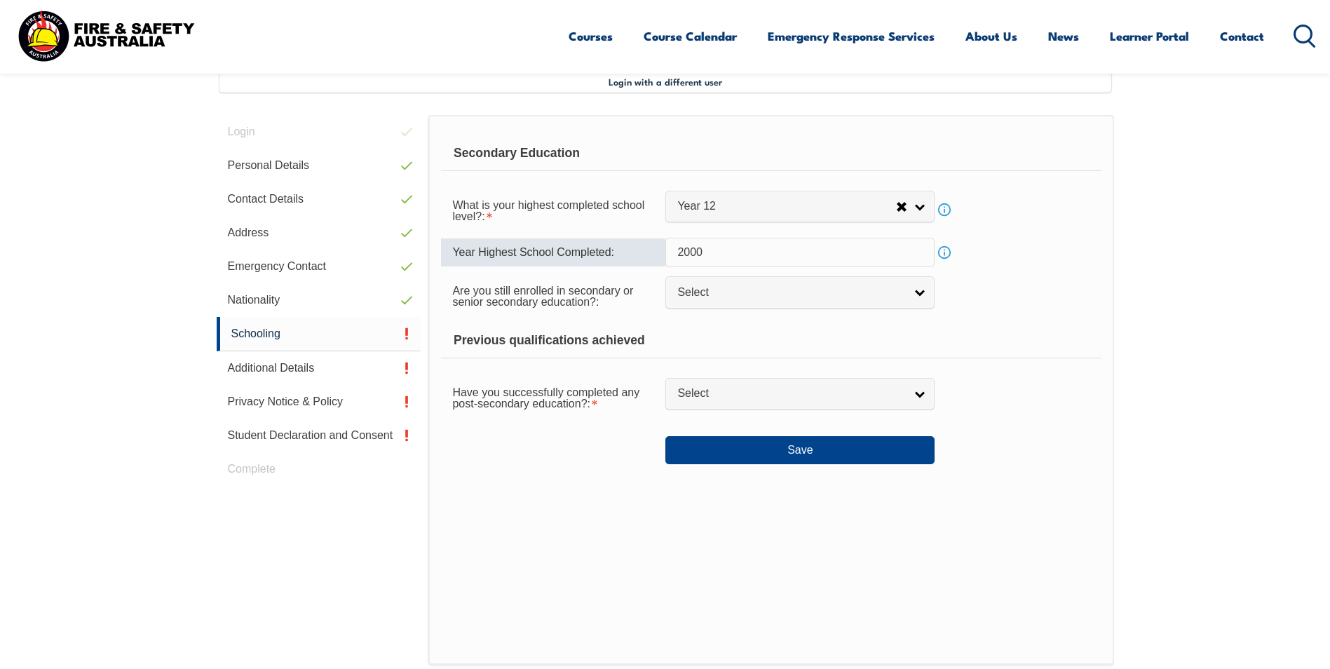
click at [833, 256] on input "2000" at bounding box center [799, 252] width 269 height 29
click at [847, 394] on span "Select" at bounding box center [790, 393] width 227 height 15
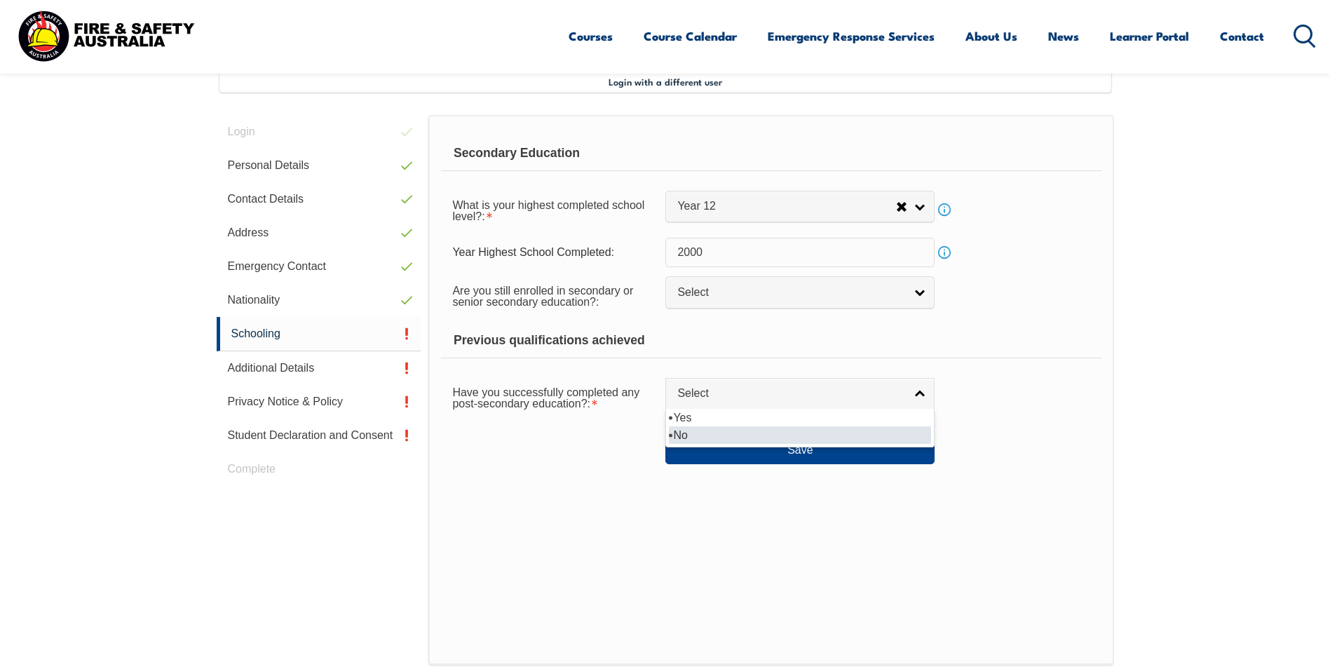
click at [829, 438] on li "No" at bounding box center [800, 435] width 262 height 18
select select "false"
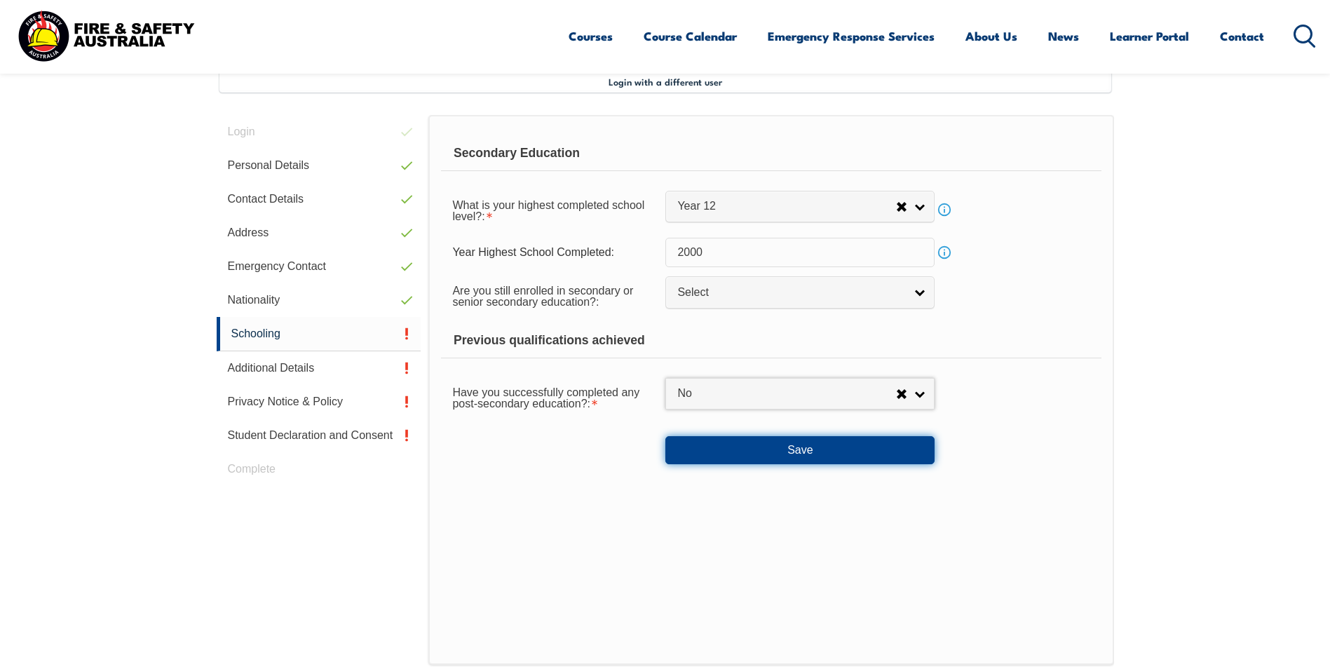
click at [867, 455] on button "Save" at bounding box center [799, 450] width 269 height 28
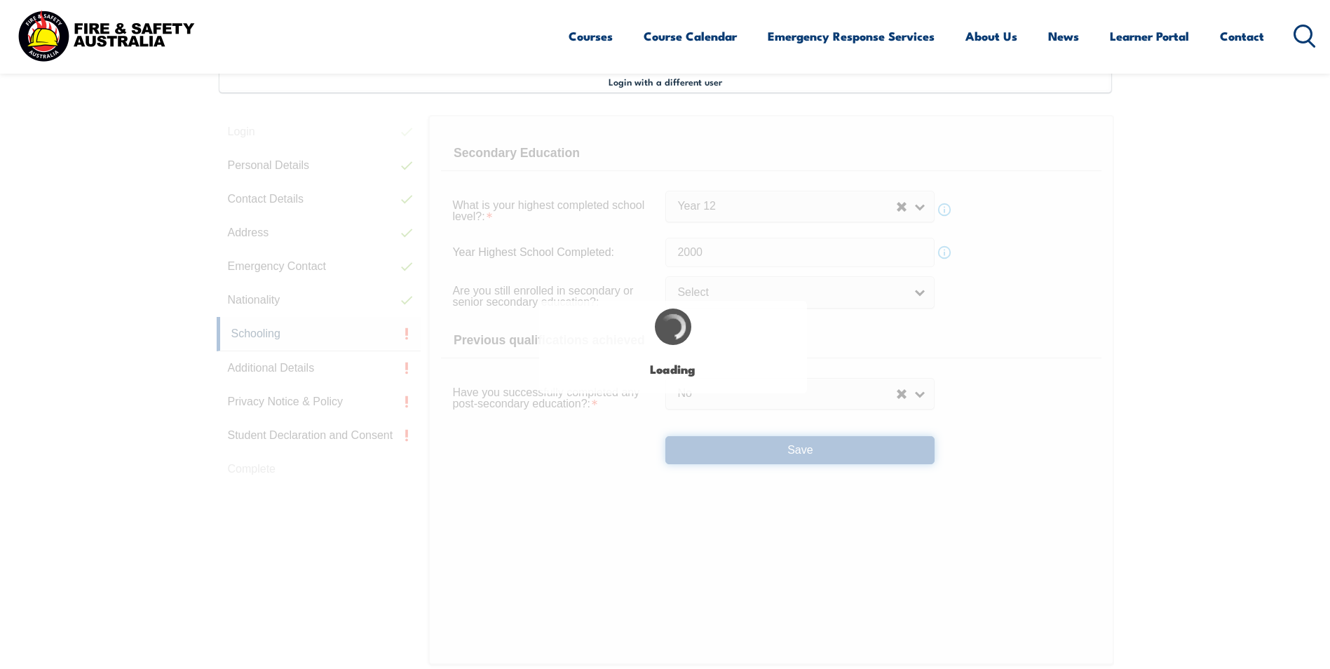
select select
select select "false"
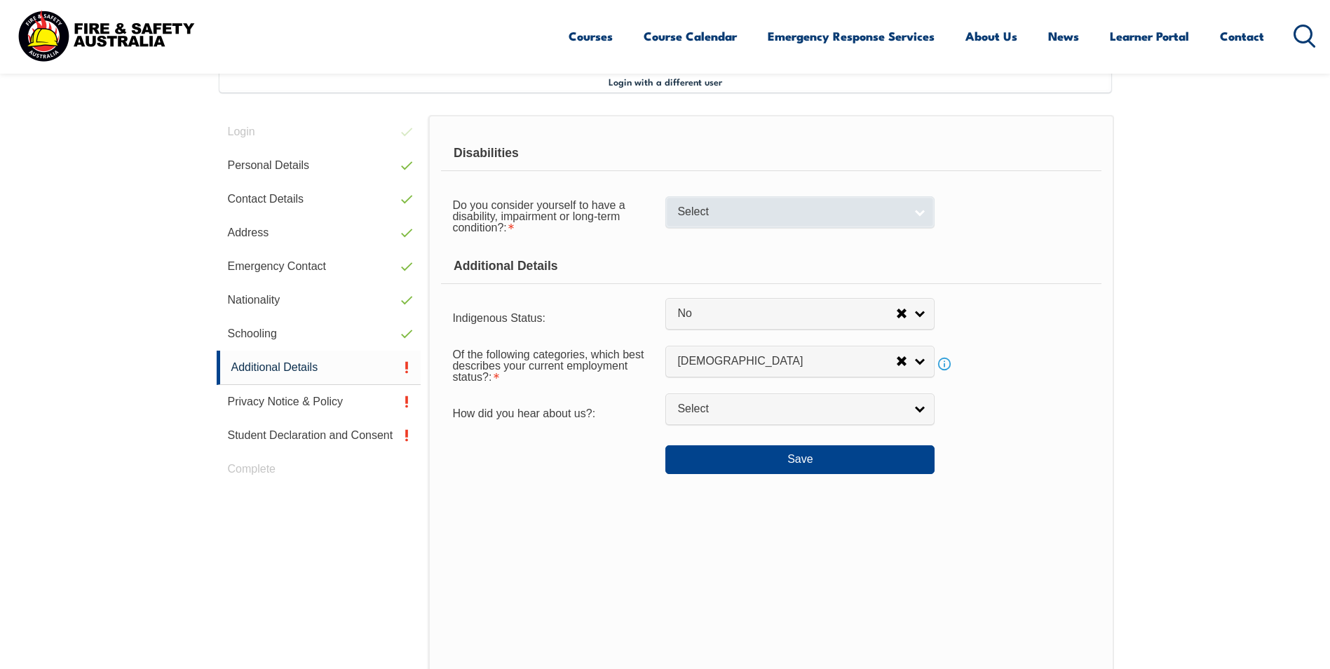
click at [902, 205] on span "Select" at bounding box center [790, 212] width 227 height 15
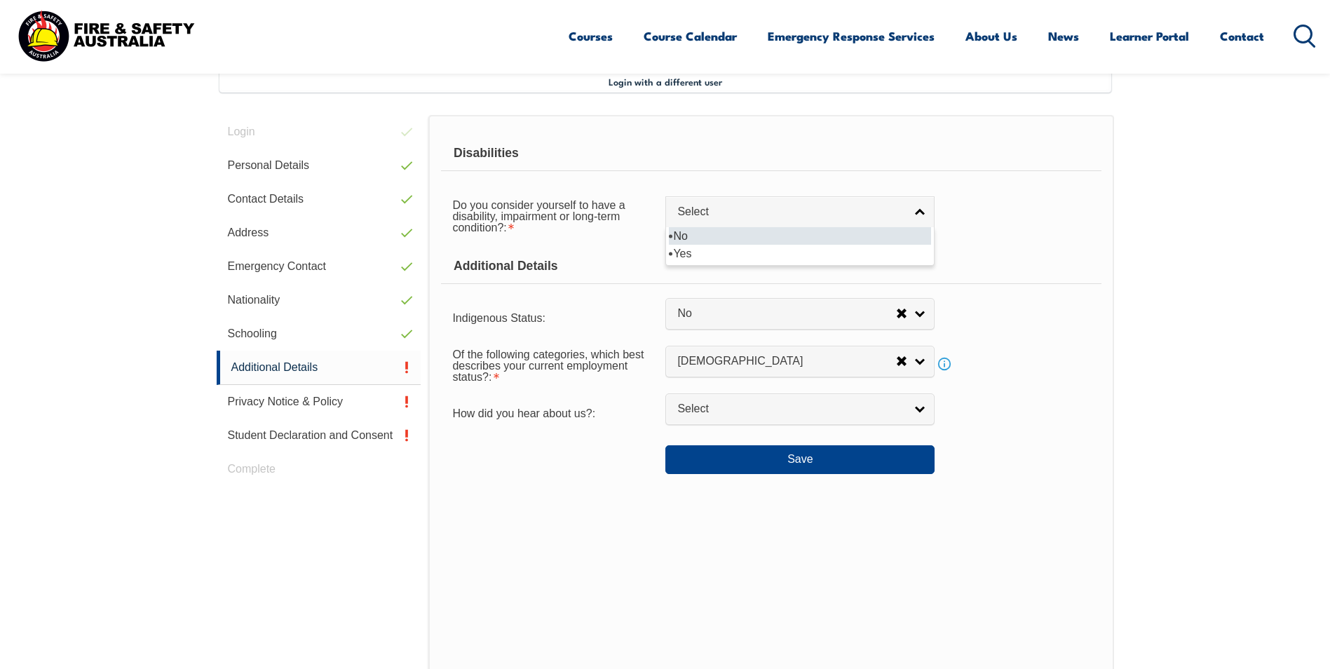
click at [869, 236] on li "No" at bounding box center [800, 236] width 262 height 18
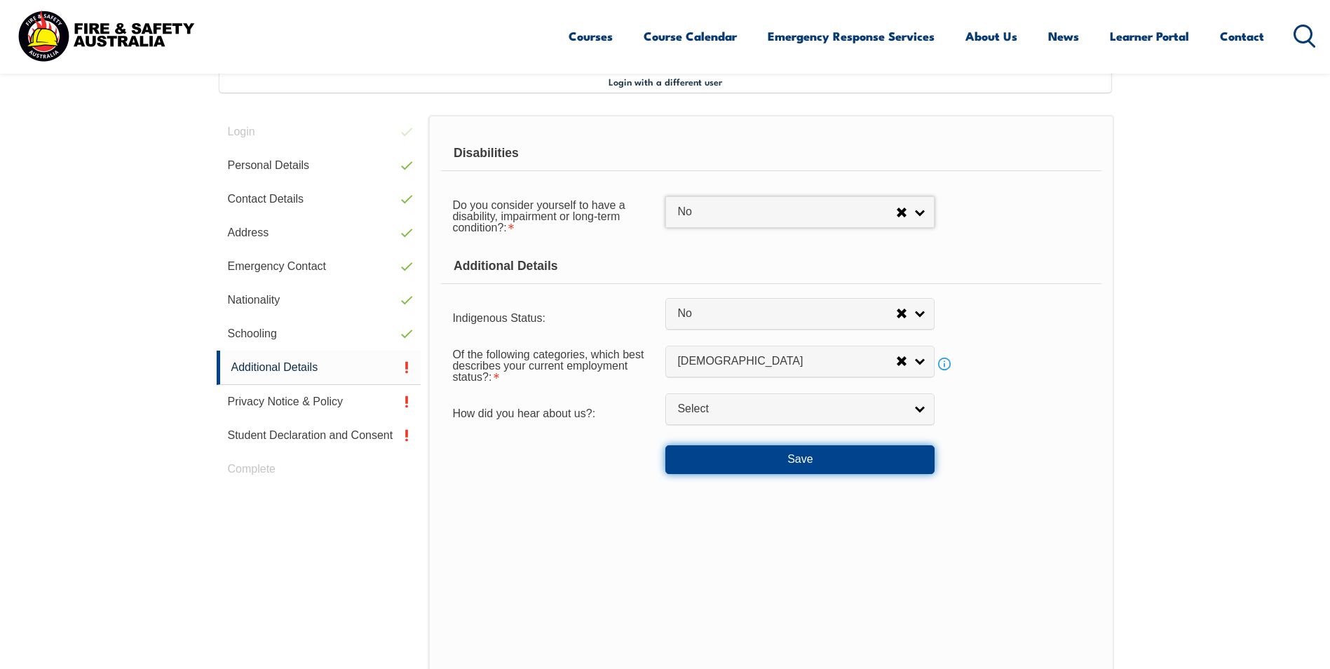
click at [862, 456] on button "Save" at bounding box center [799, 459] width 269 height 28
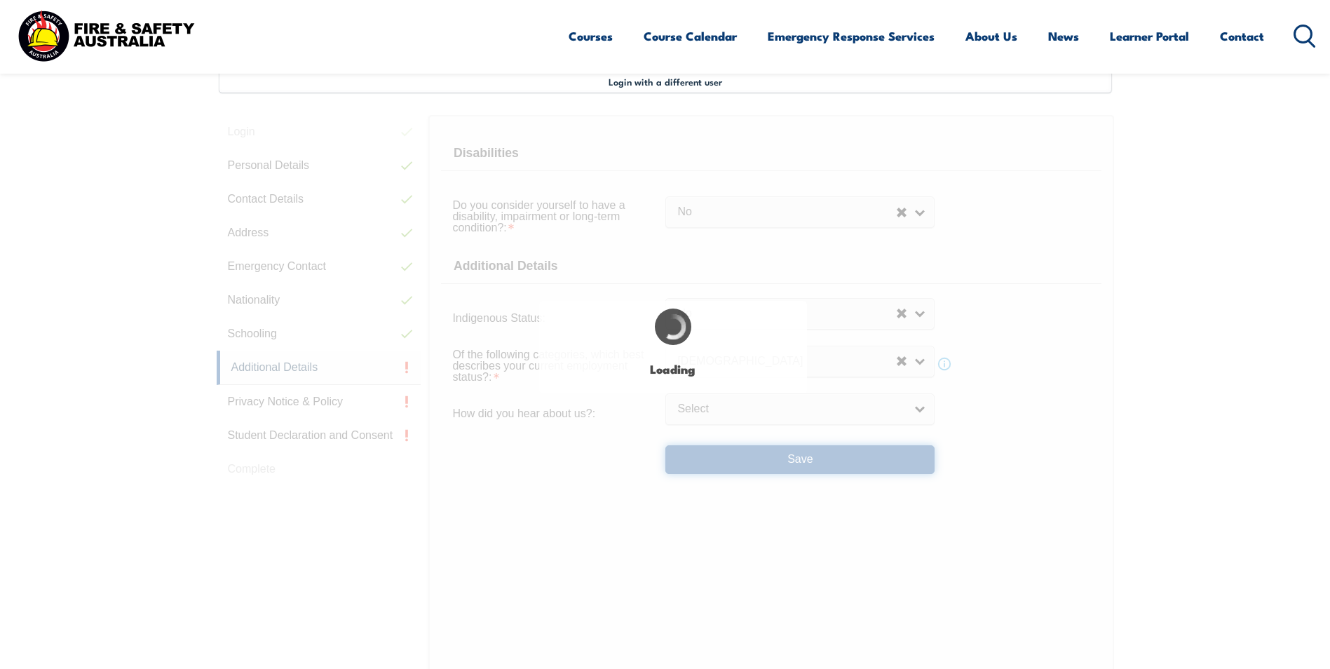
select select "false"
select select
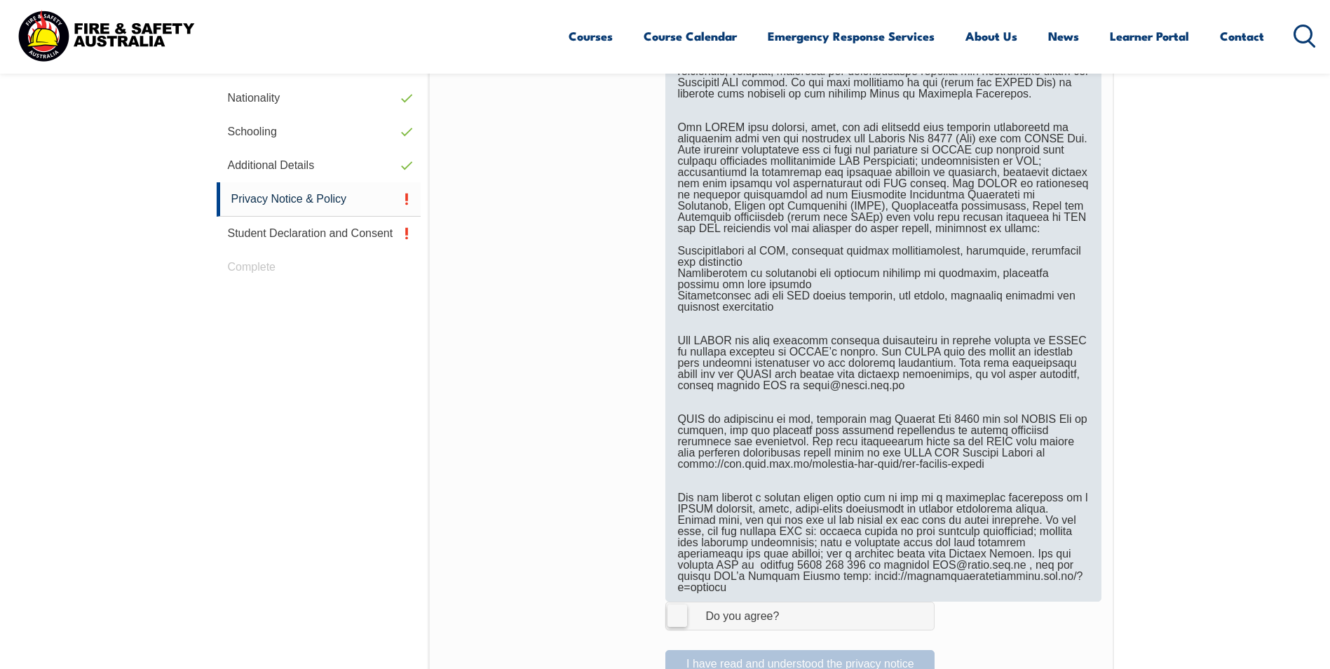
scroll to position [873, 0]
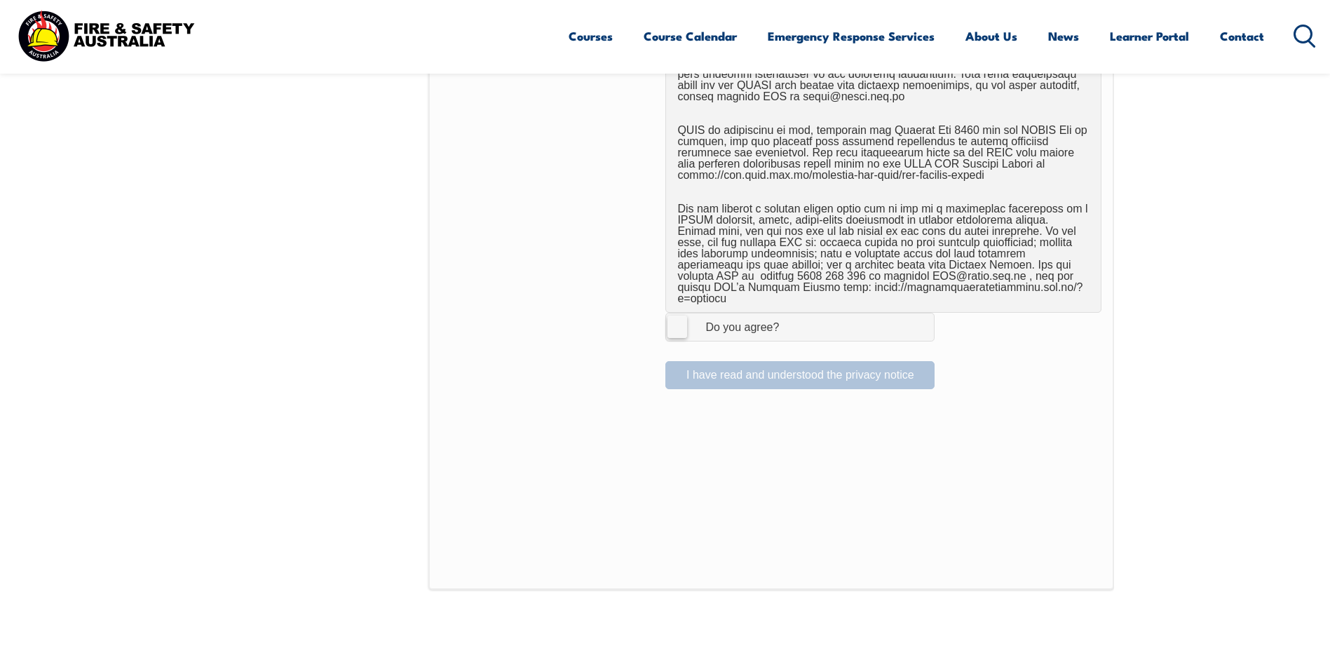
click at [681, 320] on label "I Agree Do you agree?" at bounding box center [799, 327] width 269 height 28
click at [790, 320] on input "I Agree Do you agree?" at bounding box center [802, 326] width 24 height 27
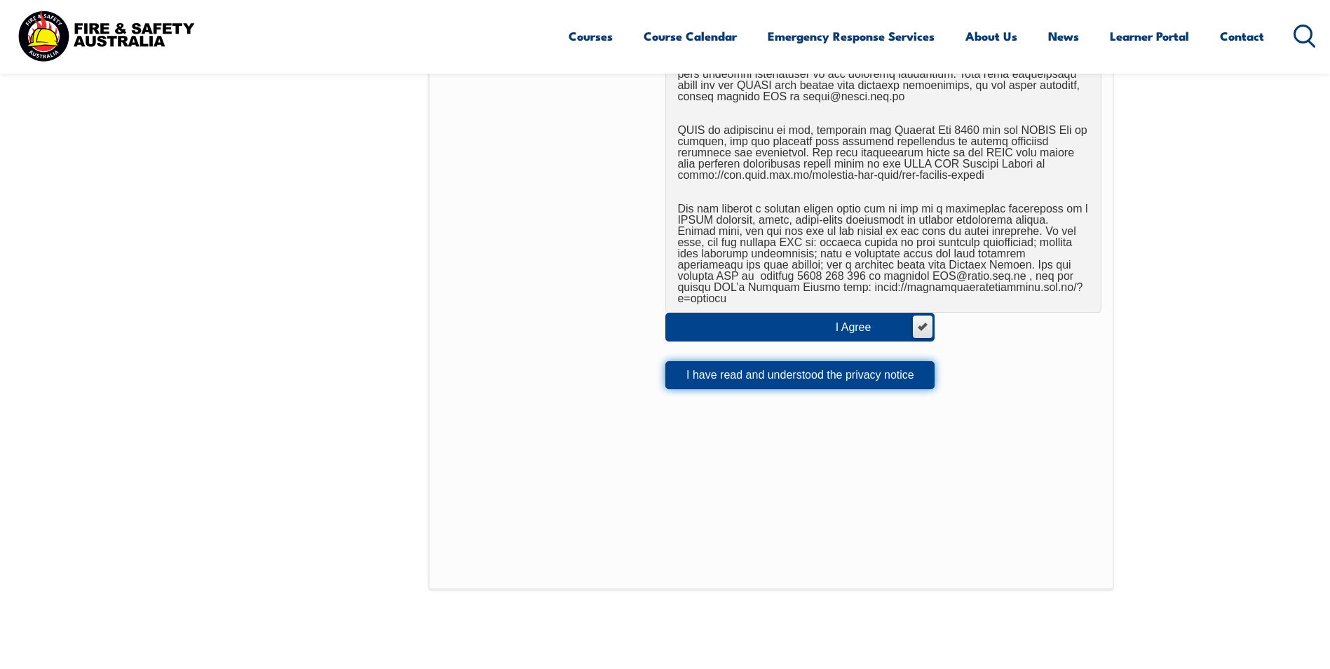
click at [815, 367] on button "I have read and understood the privacy notice" at bounding box center [799, 375] width 269 height 28
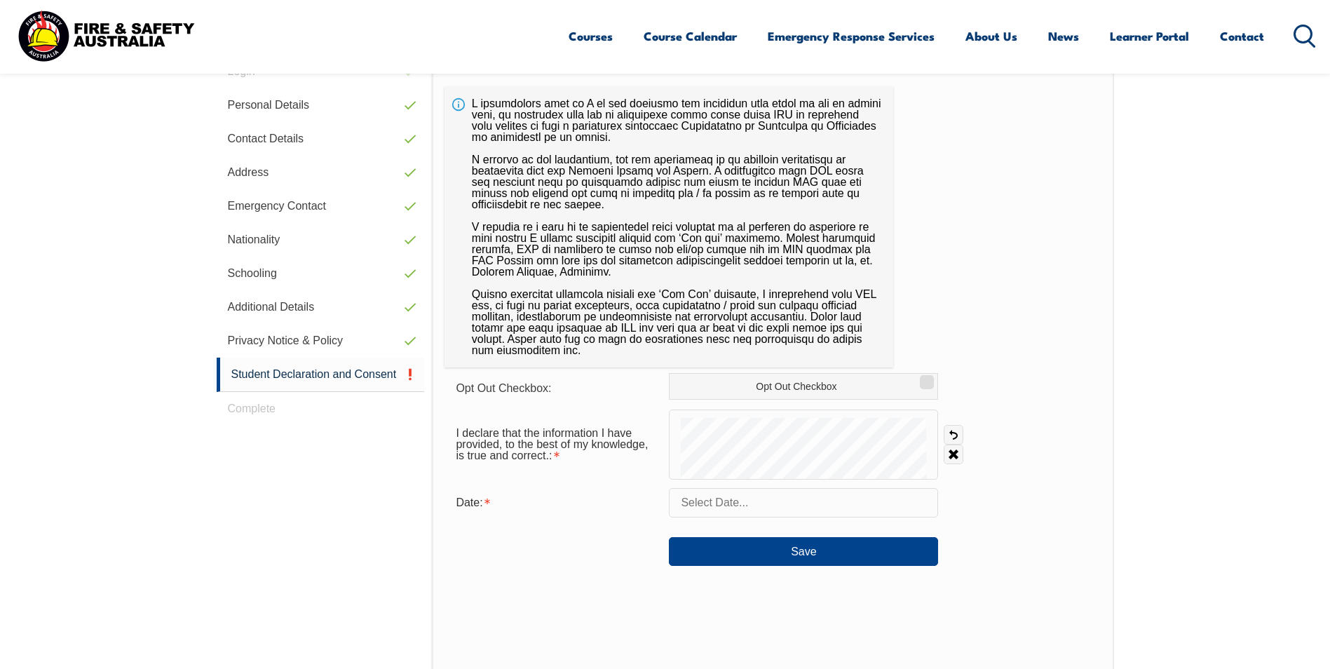
scroll to position [382, 0]
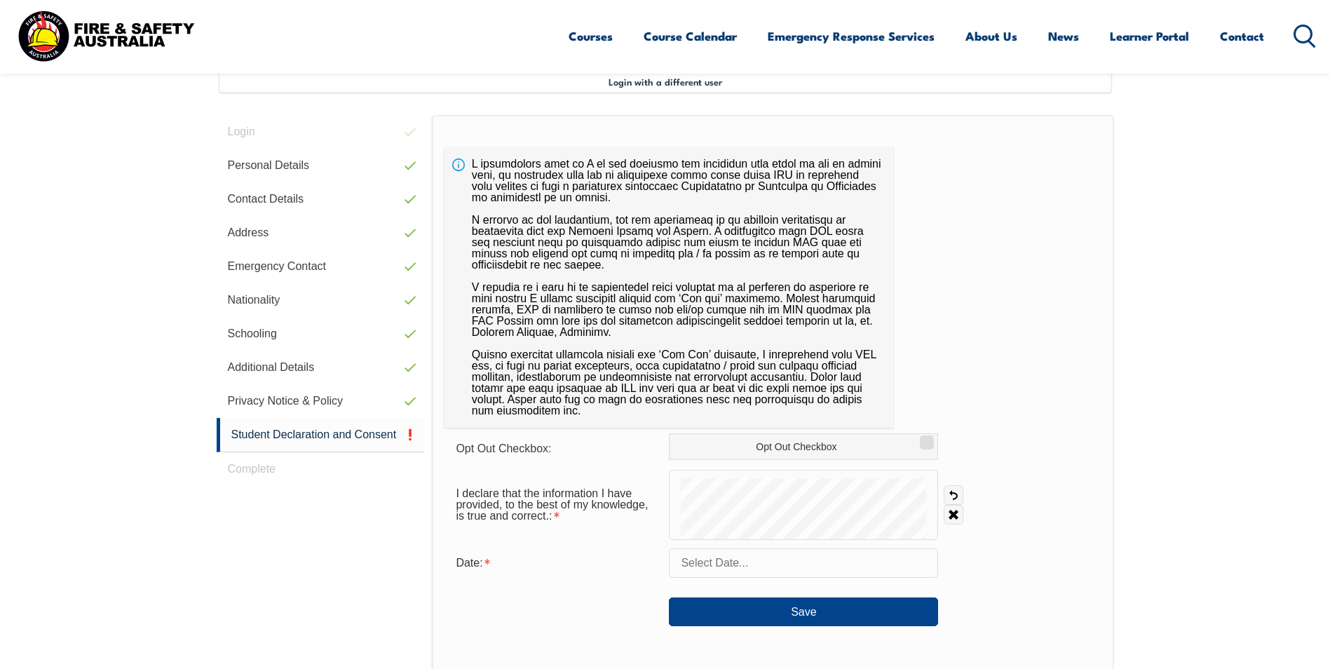
click at [794, 571] on input "text" at bounding box center [803, 562] width 269 height 29
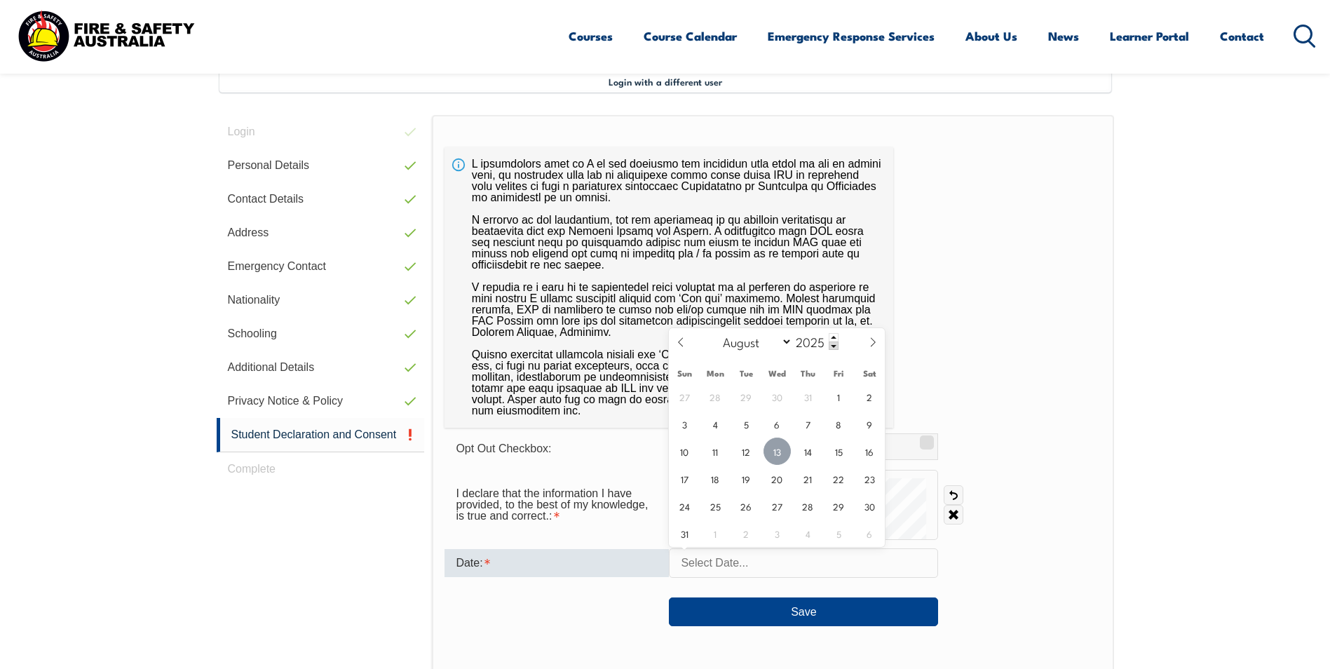
click at [778, 458] on span "13" at bounding box center [777, 451] width 27 height 27
type input "August 13, 2025"
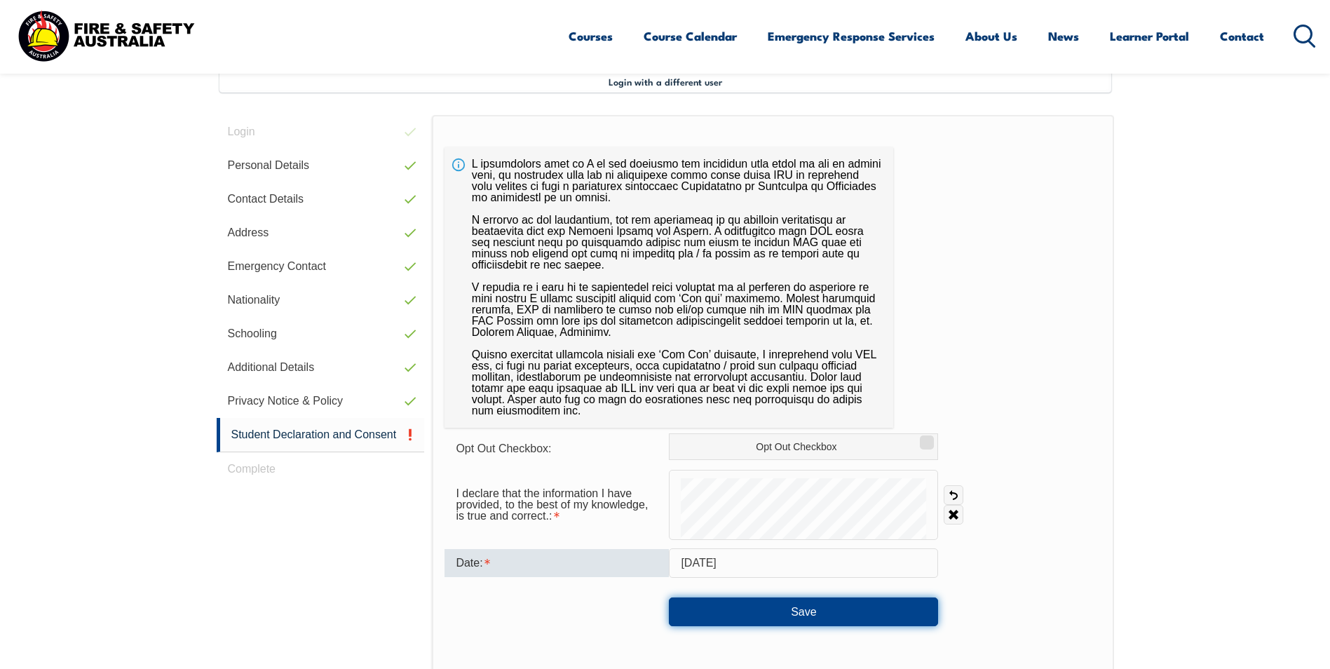
click at [817, 616] on button "Save" at bounding box center [803, 611] width 269 height 28
